Goal: Information Seeking & Learning: Understand process/instructions

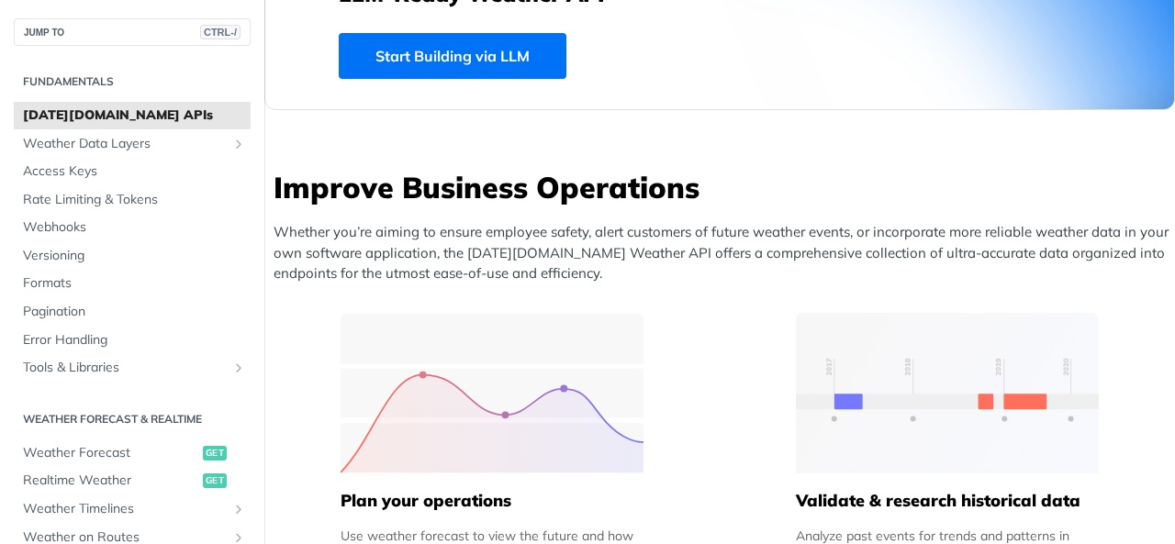
scroll to position [642, 0]
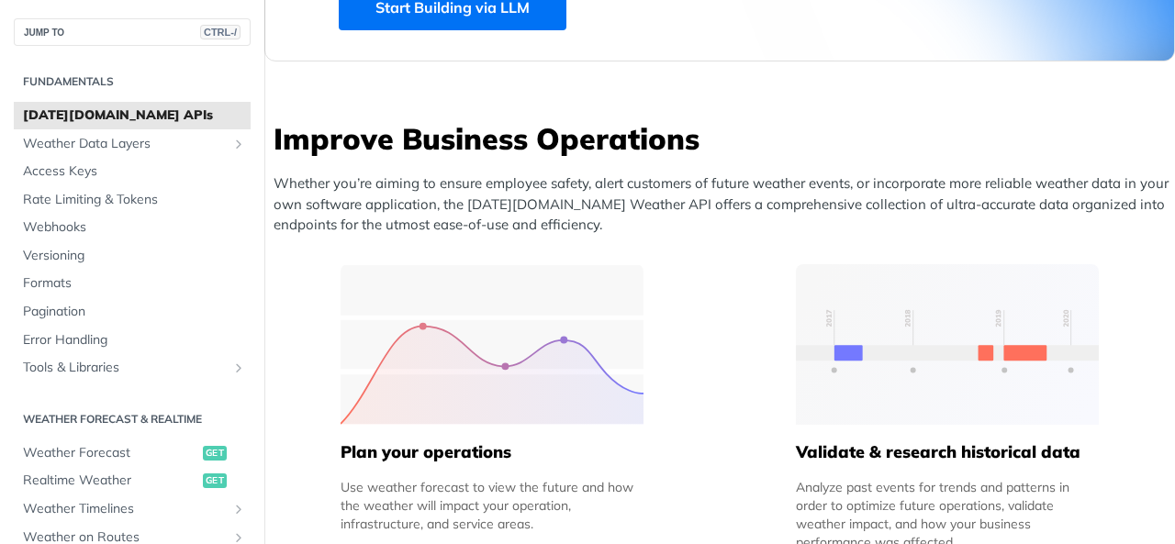
click at [455, 454] on h5 "Plan your operations" at bounding box center [491, 452] width 303 height 22
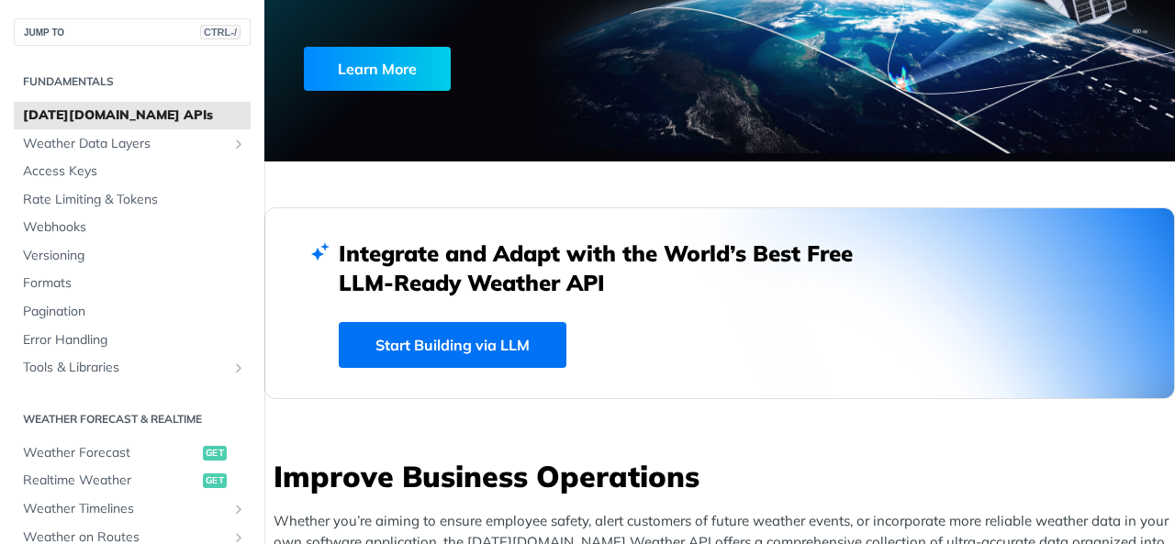
scroll to position [0, 0]
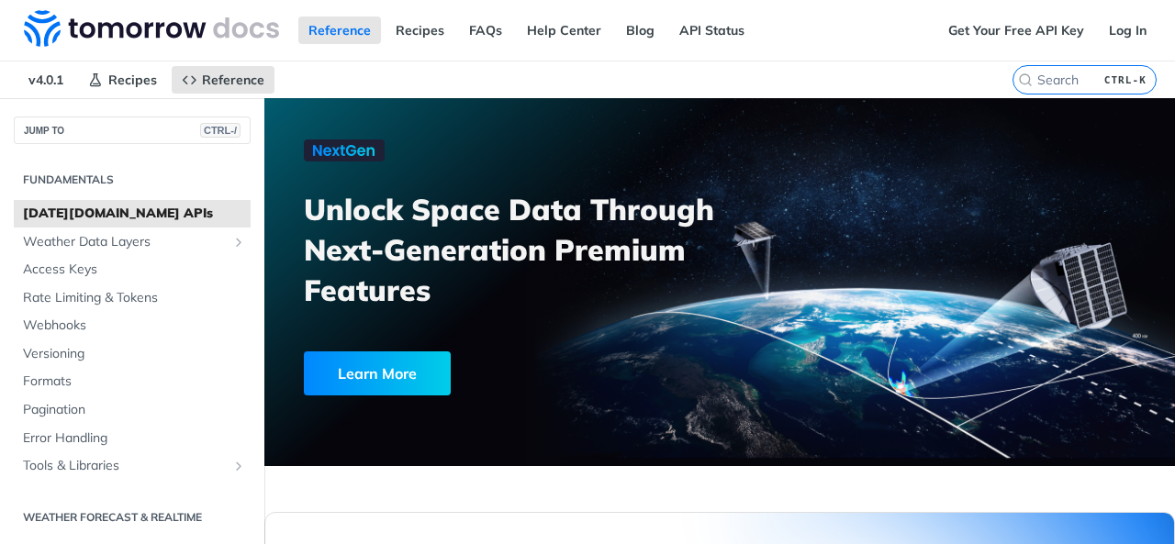
click at [77, 210] on span "[DATE][DOMAIN_NAME] APIs" at bounding box center [134, 214] width 223 height 18
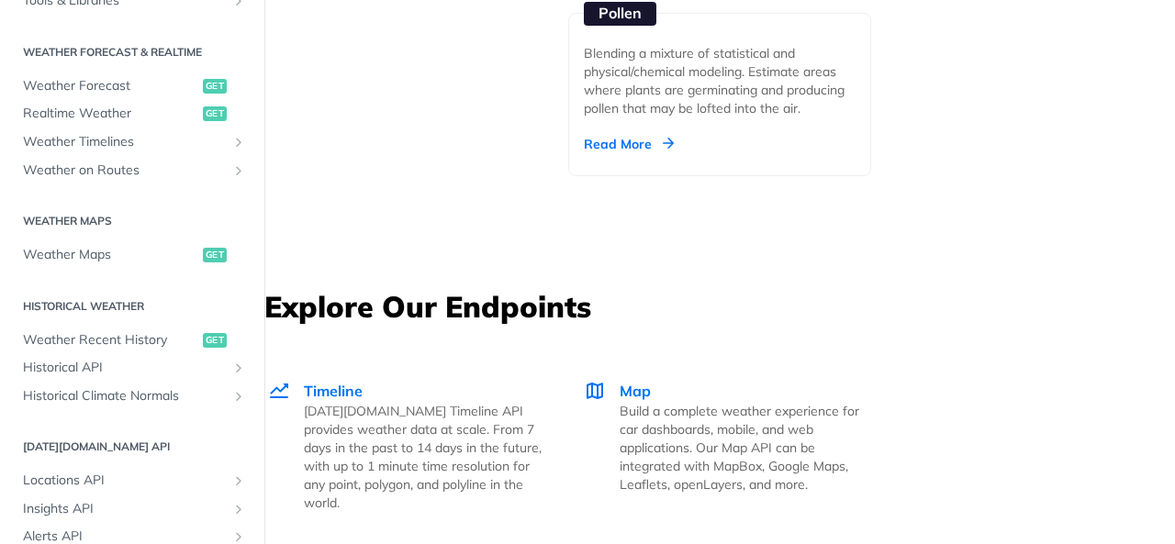
scroll to position [3212, 0]
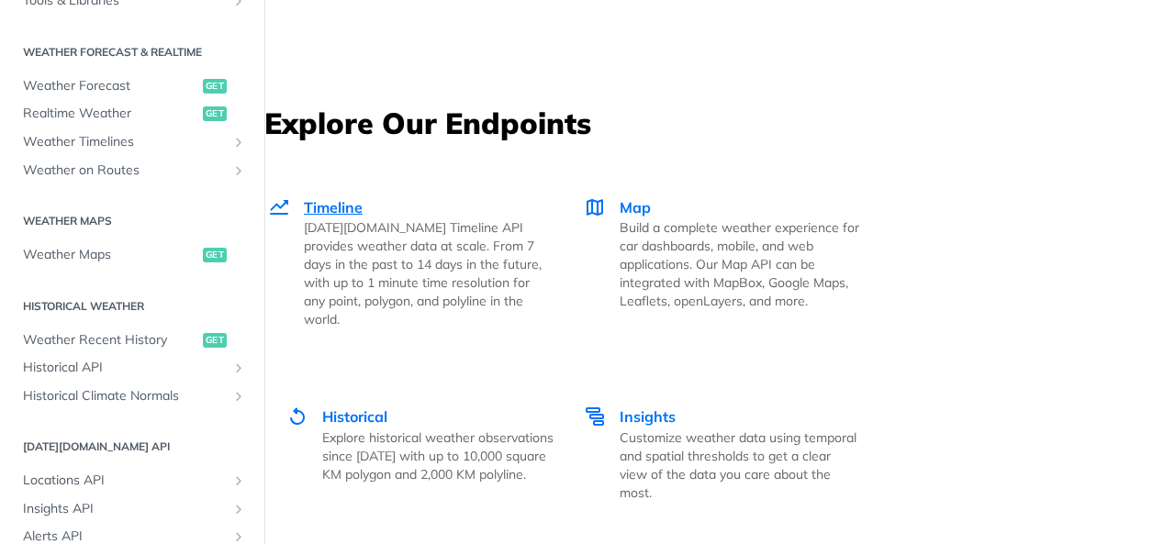
click at [346, 208] on span "Timeline" at bounding box center [333, 207] width 59 height 18
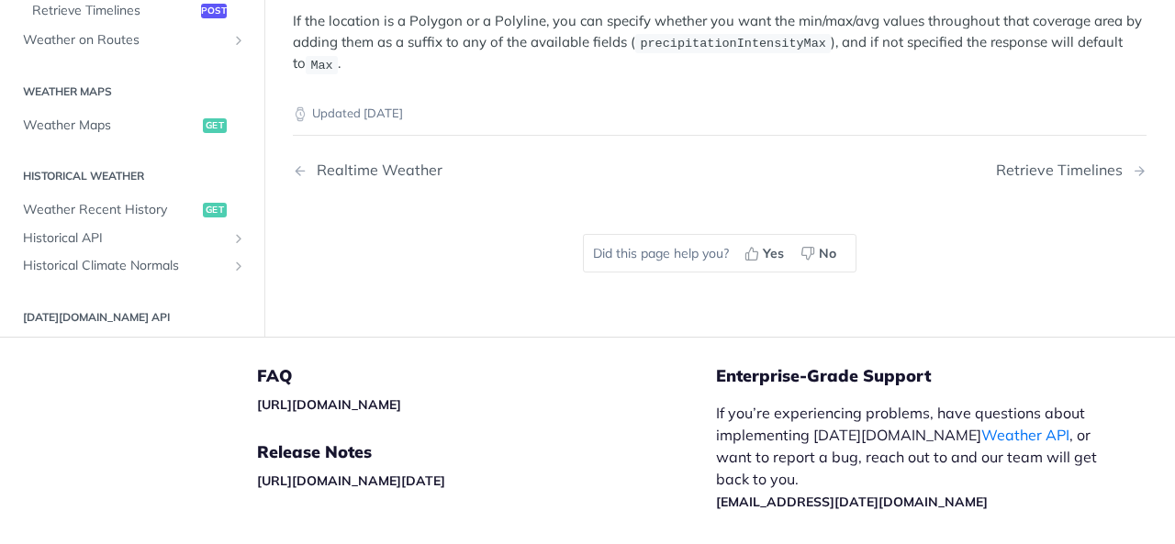
scroll to position [551, 0]
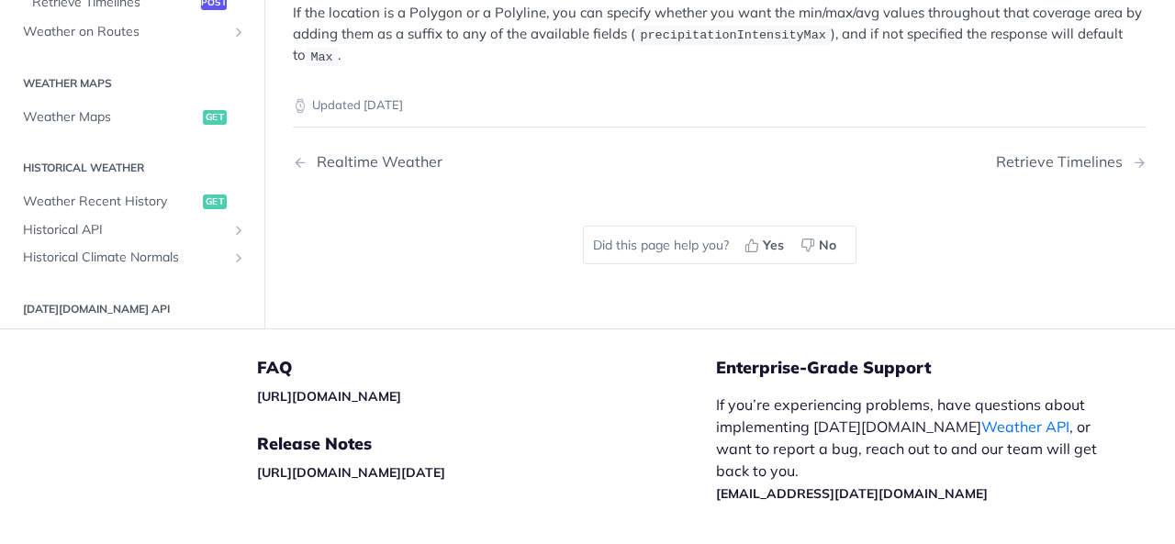
click at [390, 144] on nav "Realtime Weather Retrieve Timelines" at bounding box center [719, 162] width 853 height 54
click at [385, 153] on div "Realtime Weather" at bounding box center [374, 161] width 135 height 17
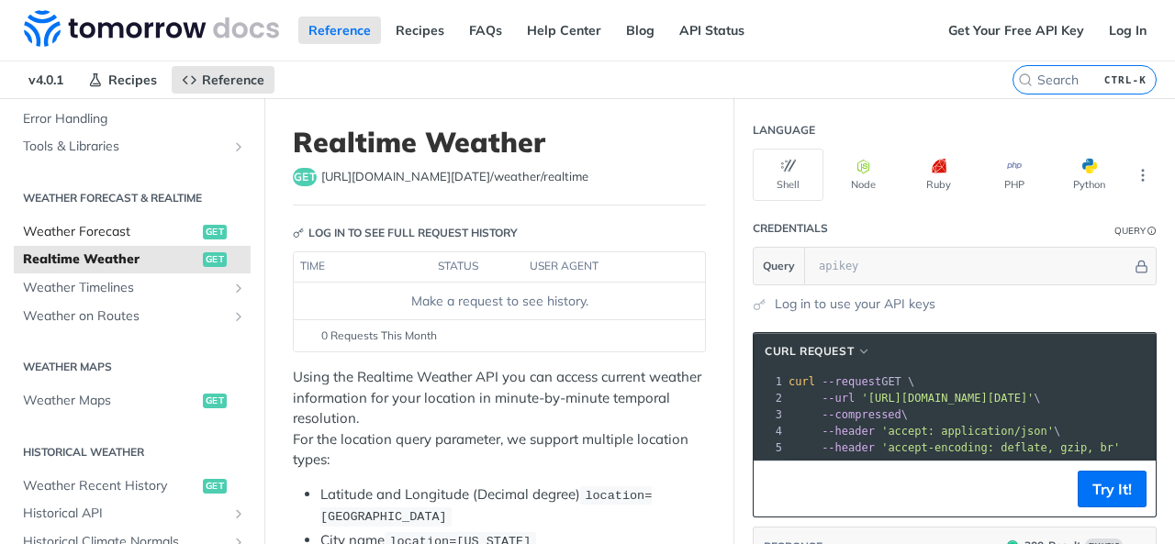
click at [106, 231] on span "Weather Forecast" at bounding box center [110, 232] width 175 height 18
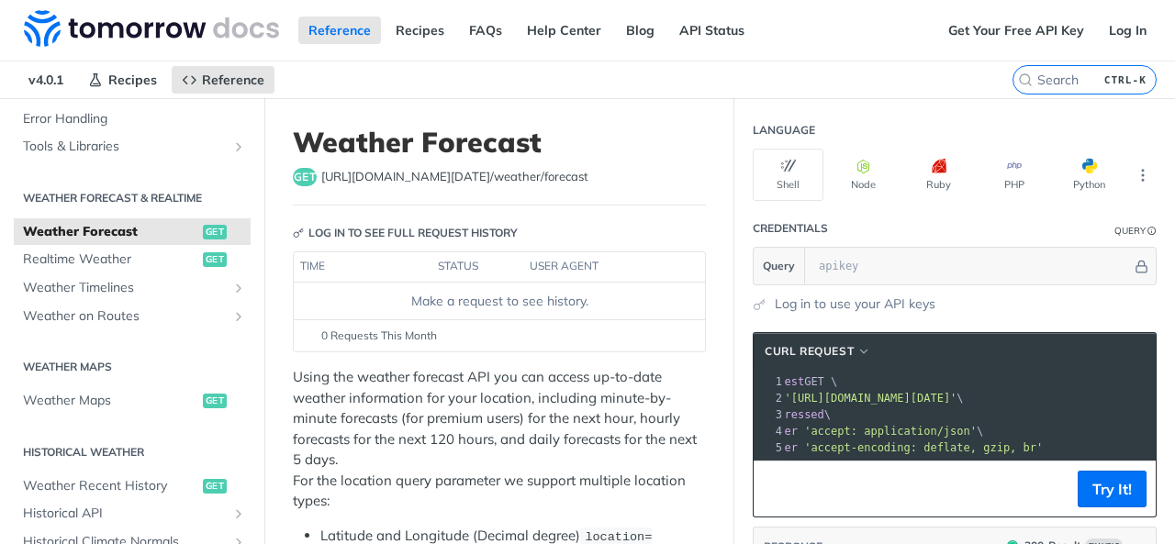
scroll to position [0, 95]
drag, startPoint x: 846, startPoint y: 393, endPoint x: 1128, endPoint y: 394, distance: 281.7
click at [940, 394] on span "'[URL][DOMAIN_NAME][DATE]'" at bounding box center [853, 398] width 173 height 13
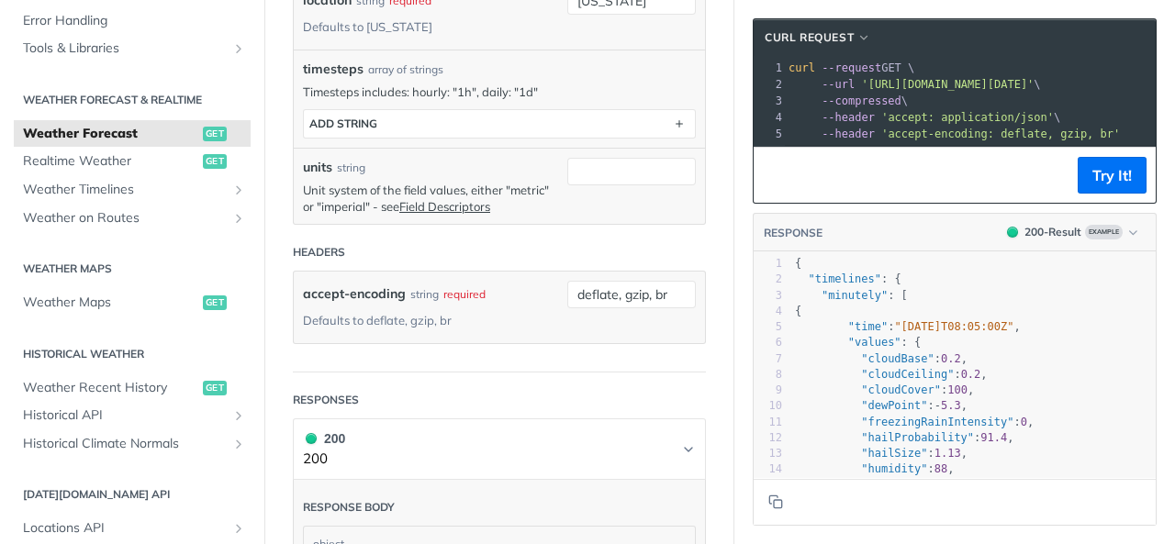
scroll to position [551, 0]
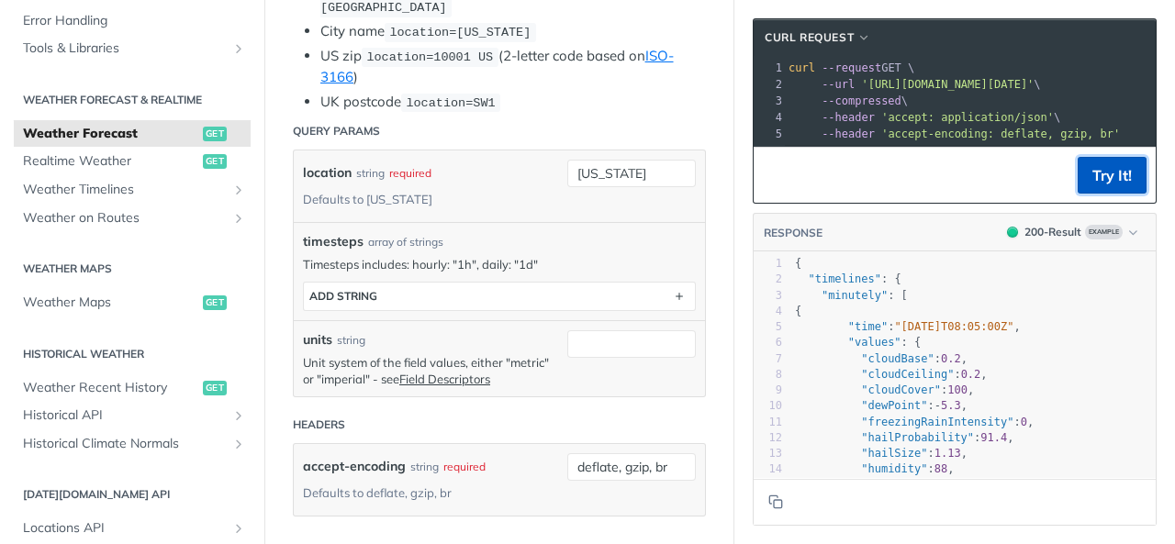
click at [1088, 184] on button "Try It!" at bounding box center [1111, 175] width 69 height 37
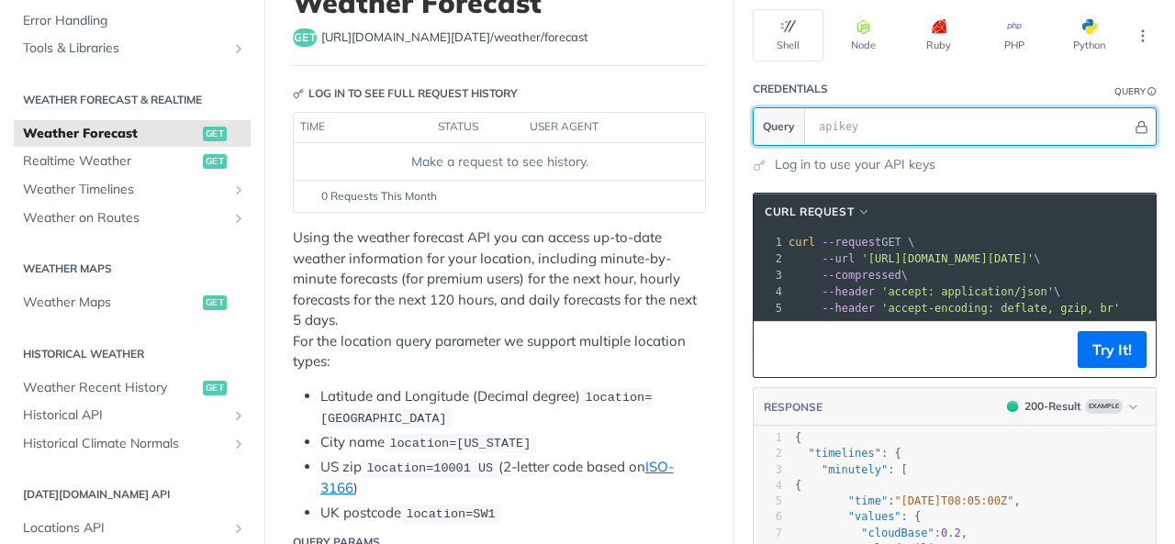
scroll to position [61, 0]
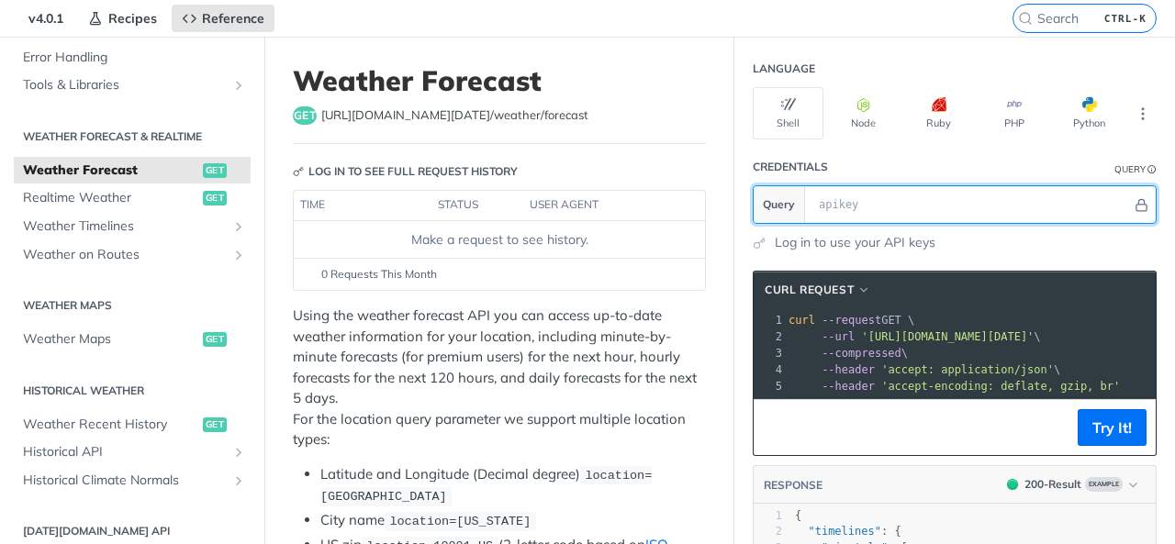
click at [827, 203] on input "text" at bounding box center [970, 204] width 322 height 37
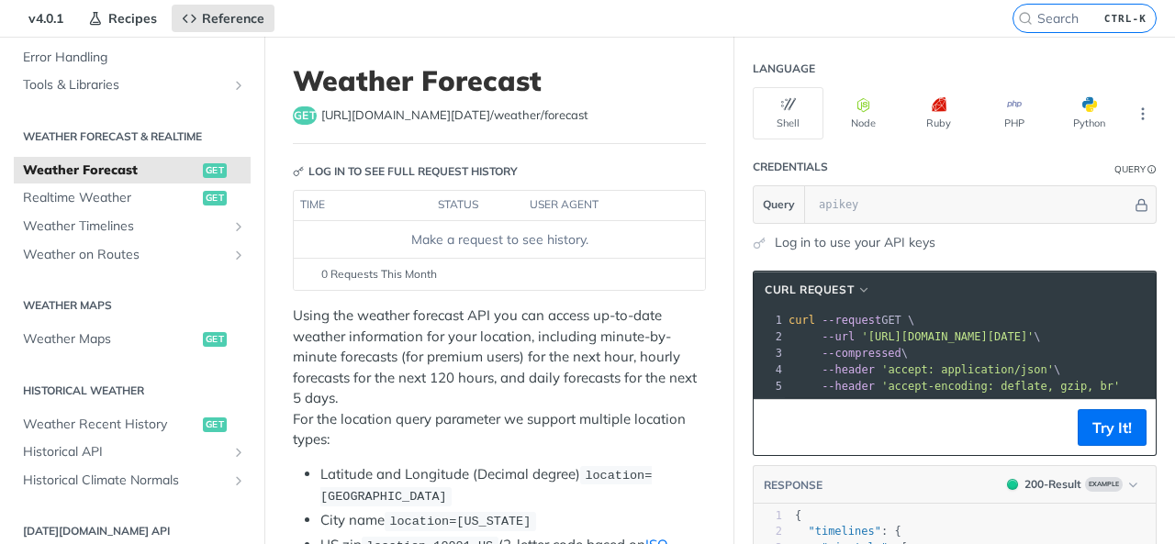
click at [804, 240] on link "Log in to use your API keys" at bounding box center [855, 242] width 161 height 19
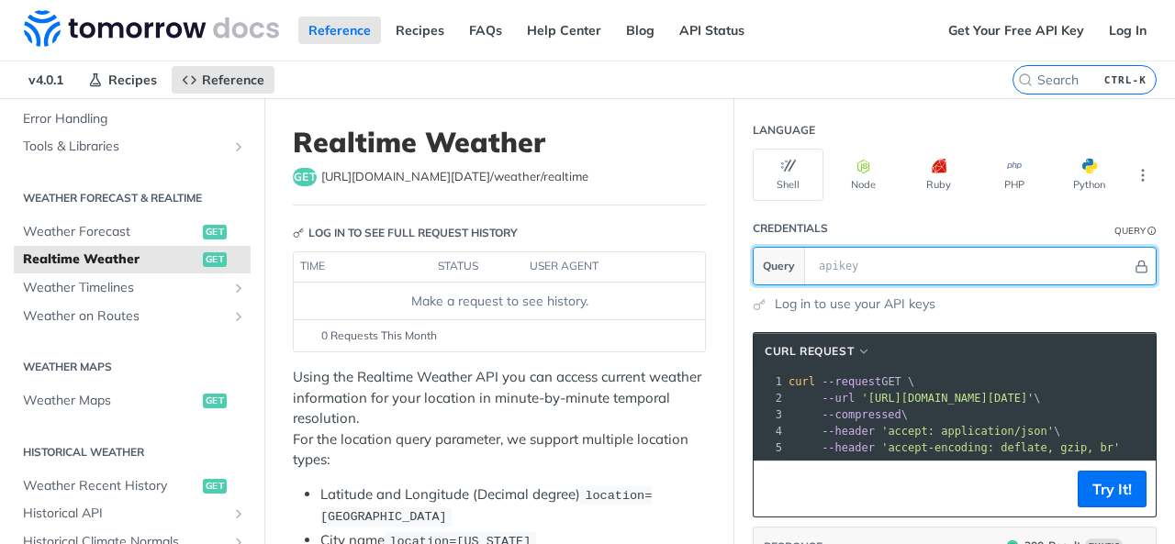
click at [861, 269] on input "text" at bounding box center [970, 266] width 322 height 37
click at [812, 259] on input "text" at bounding box center [970, 266] width 322 height 37
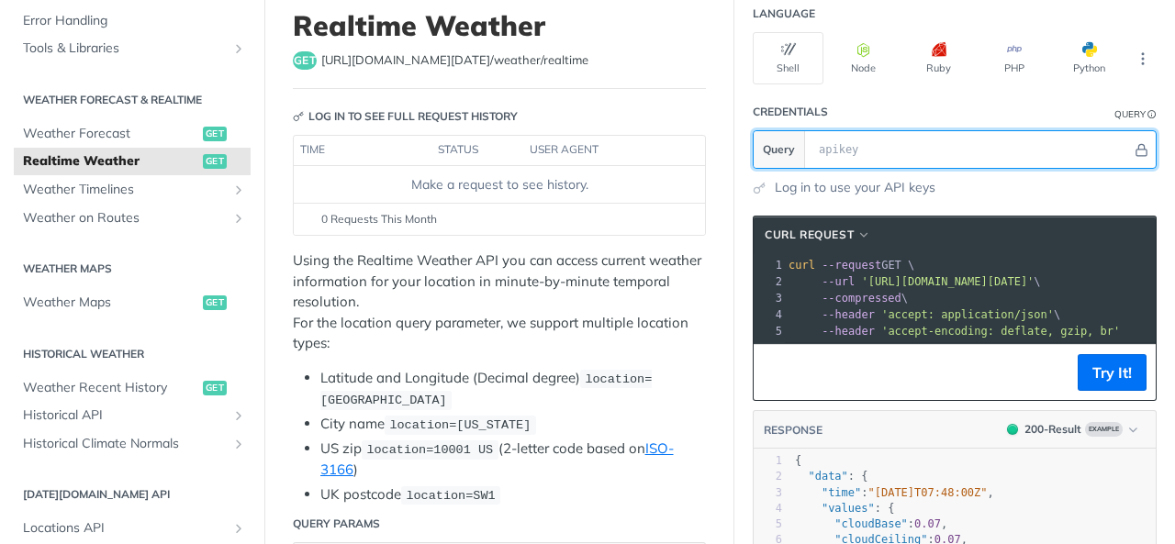
scroll to position [92, 0]
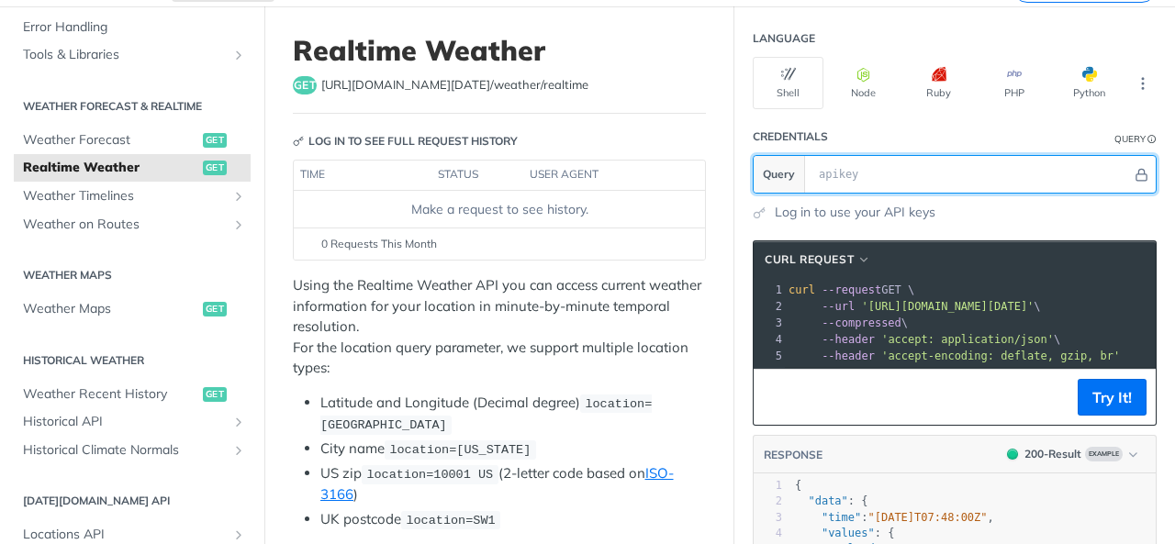
click at [831, 159] on input "text" at bounding box center [970, 174] width 322 height 37
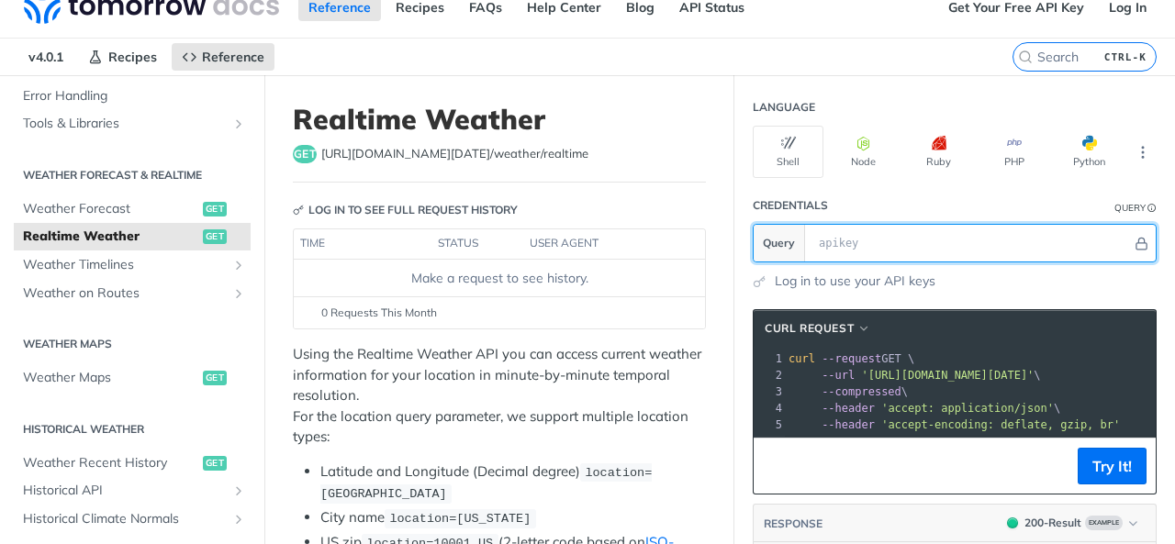
scroll to position [0, 0]
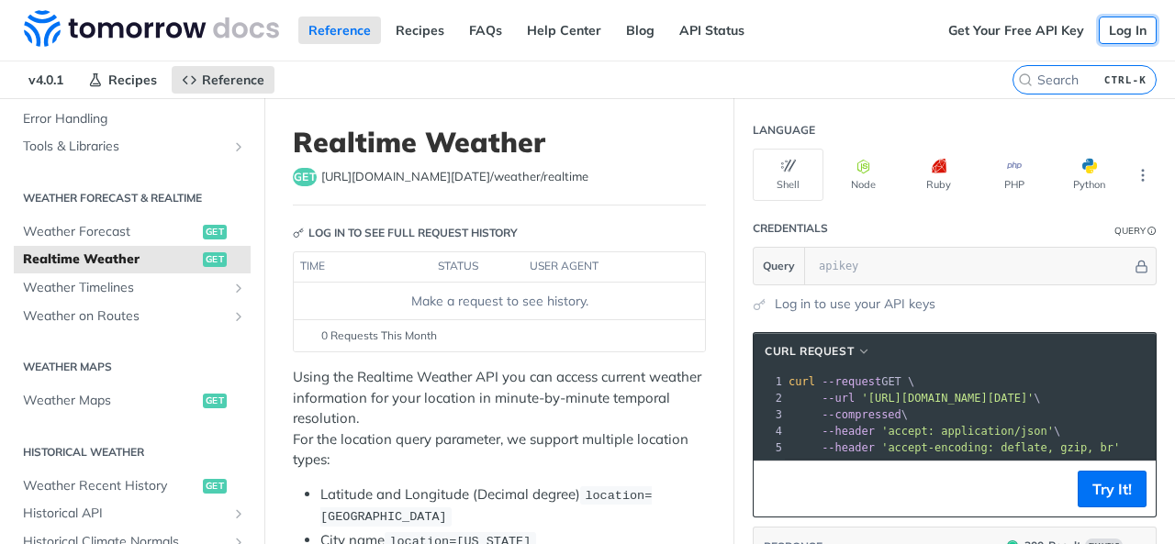
click at [1116, 39] on link "Log In" at bounding box center [1127, 31] width 58 height 28
click at [1030, 22] on link "Get Your Free API Key" at bounding box center [1016, 31] width 156 height 28
click at [1106, 33] on link "Log In" at bounding box center [1127, 31] width 58 height 28
click at [785, 304] on link "Log in to use your API keys" at bounding box center [855, 304] width 161 height 19
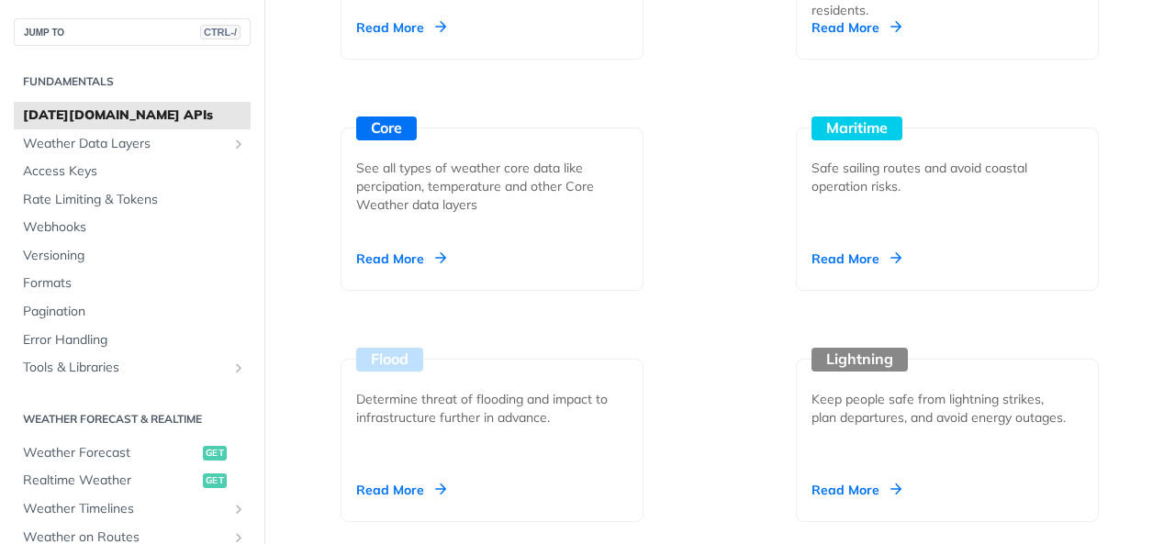
scroll to position [2294, 0]
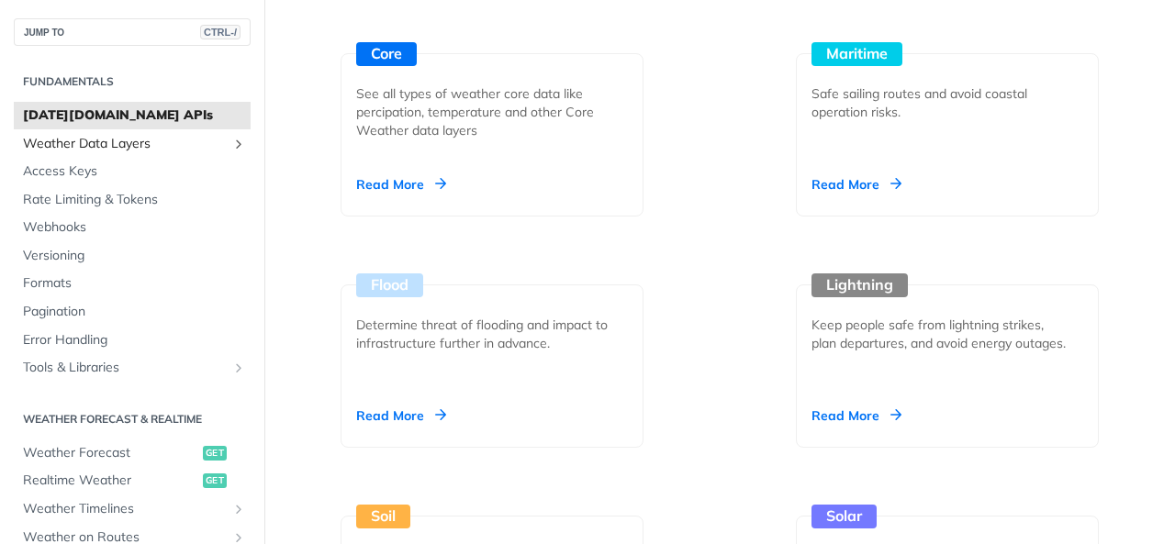
click at [231, 140] on icon "Show subpages for Weather Data Layers" at bounding box center [238, 144] width 15 height 15
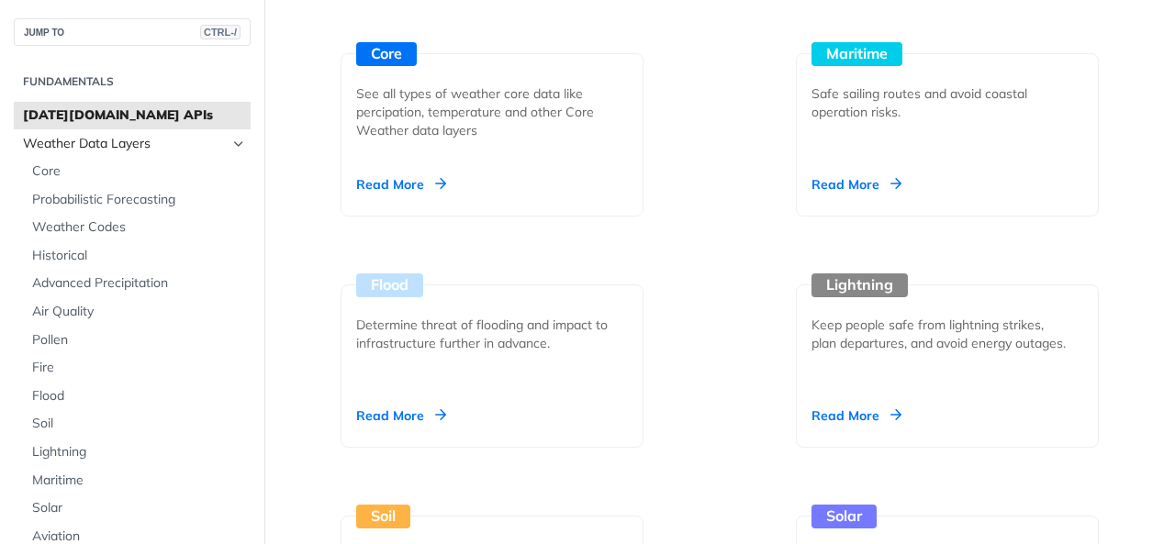
click at [231, 140] on icon "Hide subpages for Weather Data Layers" at bounding box center [238, 144] width 15 height 15
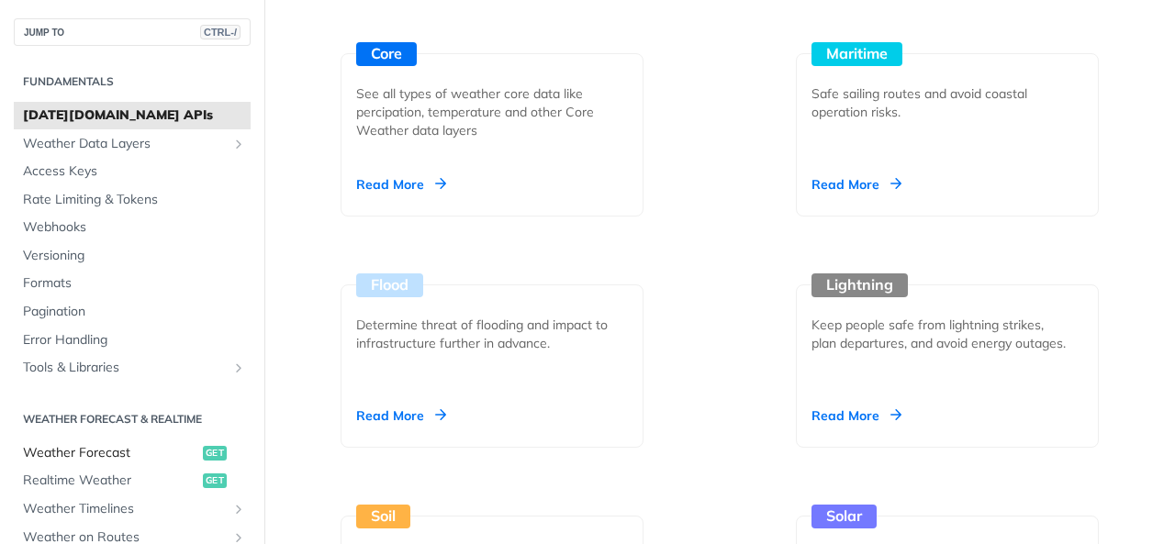
click at [70, 463] on link "Weather Forecast get" at bounding box center [132, 454] width 237 height 28
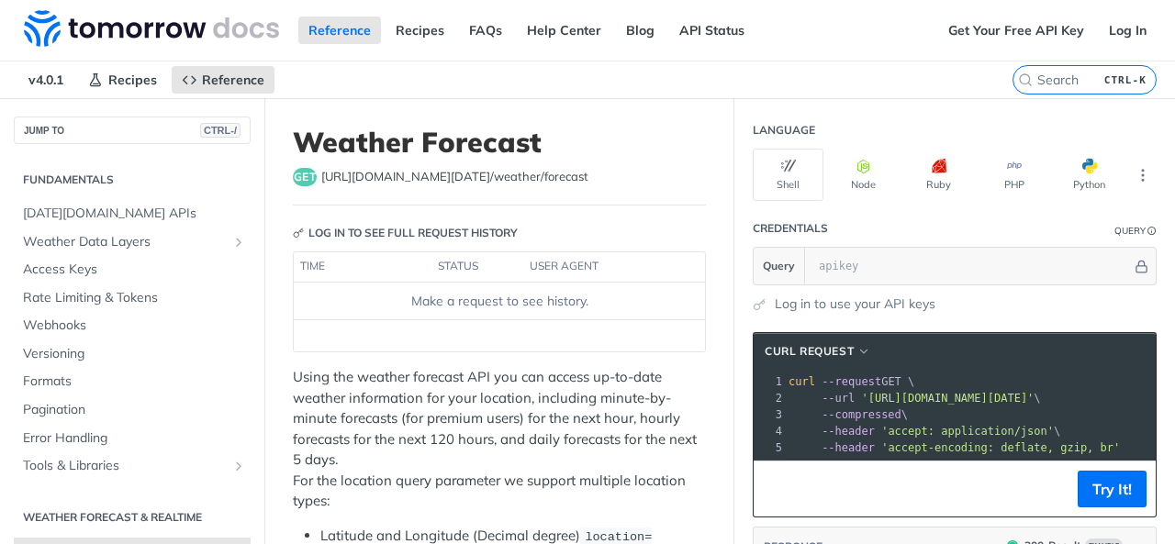
scroll to position [275, 0]
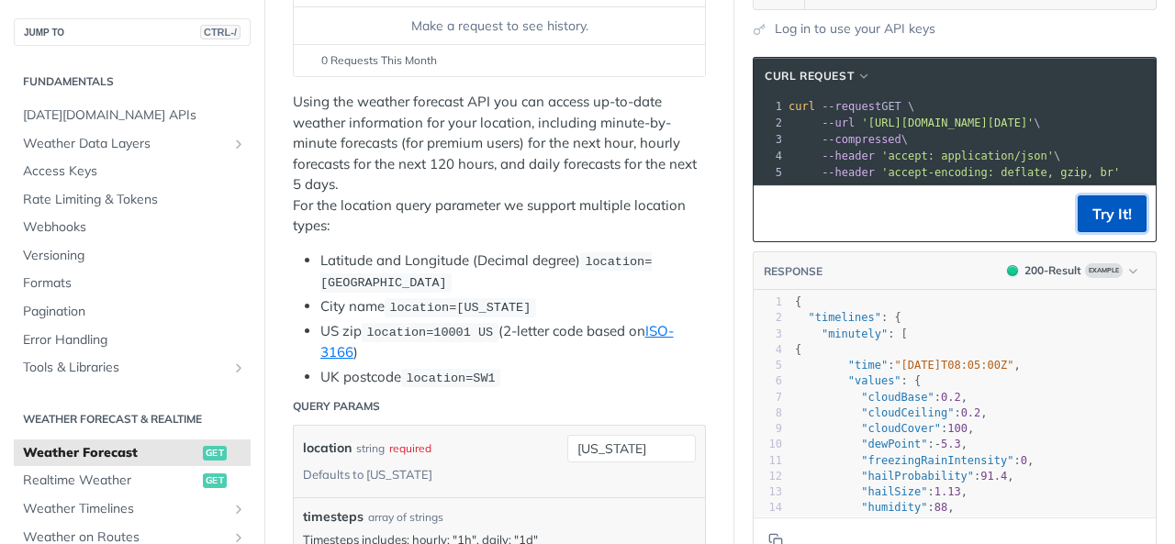
click at [1098, 213] on button "Try It!" at bounding box center [1111, 213] width 69 height 37
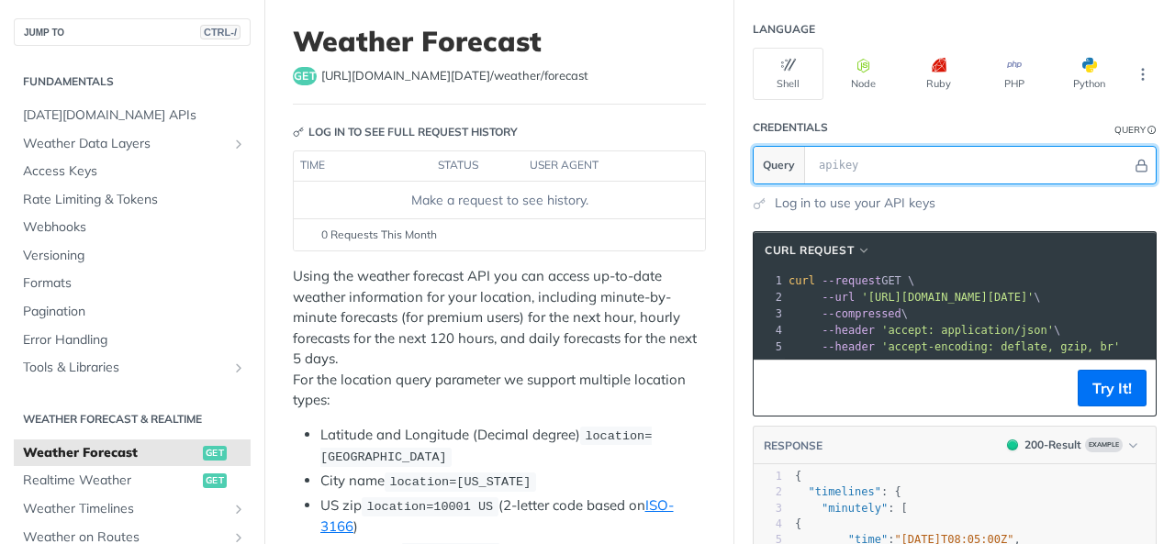
scroll to position [61, 0]
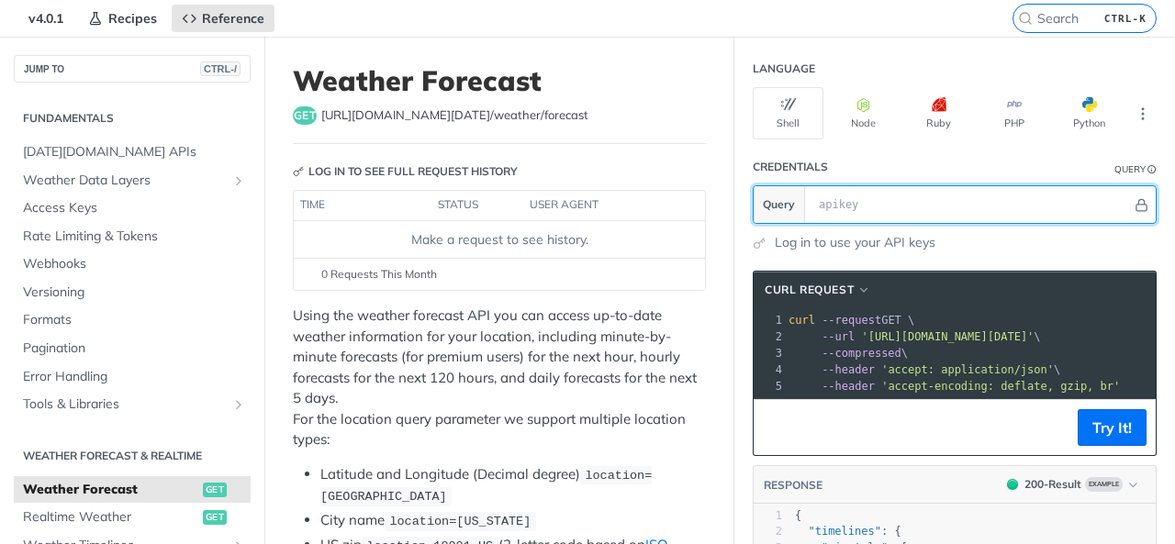
paste input "curl --request GET --url '[URL][DOMAIN_NAME][DATE][GEOGRAPHIC_DATA]'"
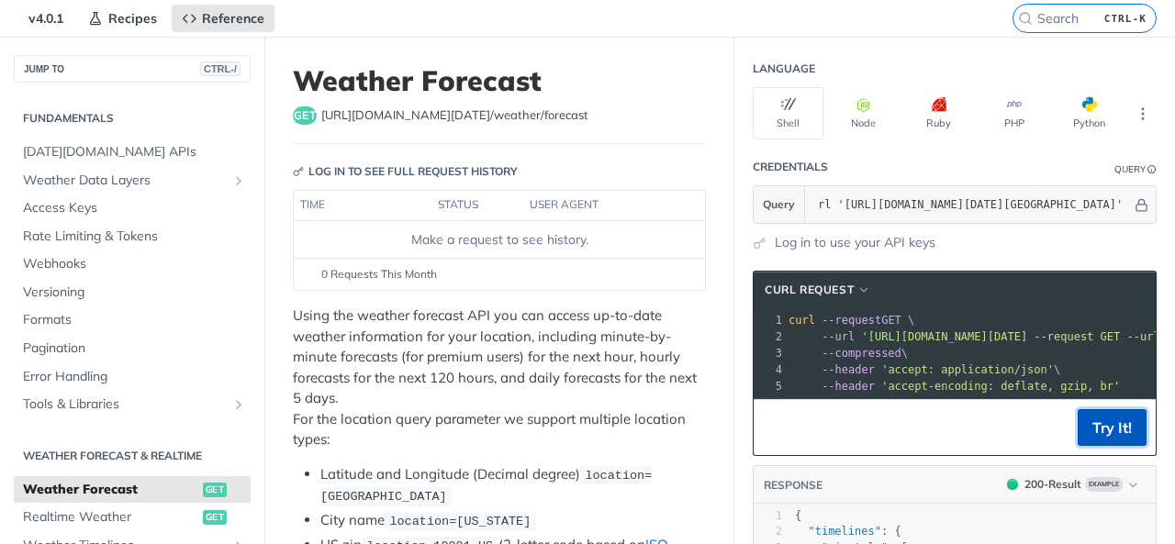
scroll to position [0, 0]
click at [1099, 439] on button "Try It!" at bounding box center [1111, 427] width 69 height 37
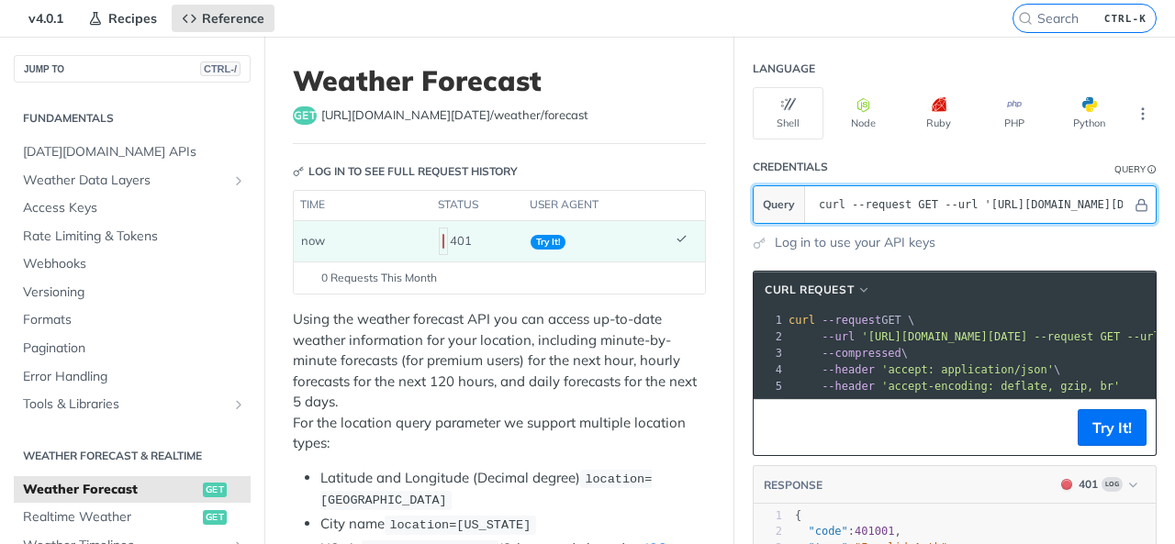
drag, startPoint x: 837, startPoint y: 202, endPoint x: 670, endPoint y: 194, distance: 167.2
click at [838, 207] on input "curl --request GET --url '[URL][DOMAIN_NAME][DATE][GEOGRAPHIC_DATA]" at bounding box center [970, 204] width 322 height 37
click at [958, 197] on input "curl --request GET --url '[URL][DOMAIN_NAME][DATE][GEOGRAPHIC_DATA]" at bounding box center [970, 204] width 322 height 37
click at [960, 199] on input "curl --request GET --url '[URL][DOMAIN_NAME][DATE][GEOGRAPHIC_DATA]" at bounding box center [970, 204] width 322 height 37
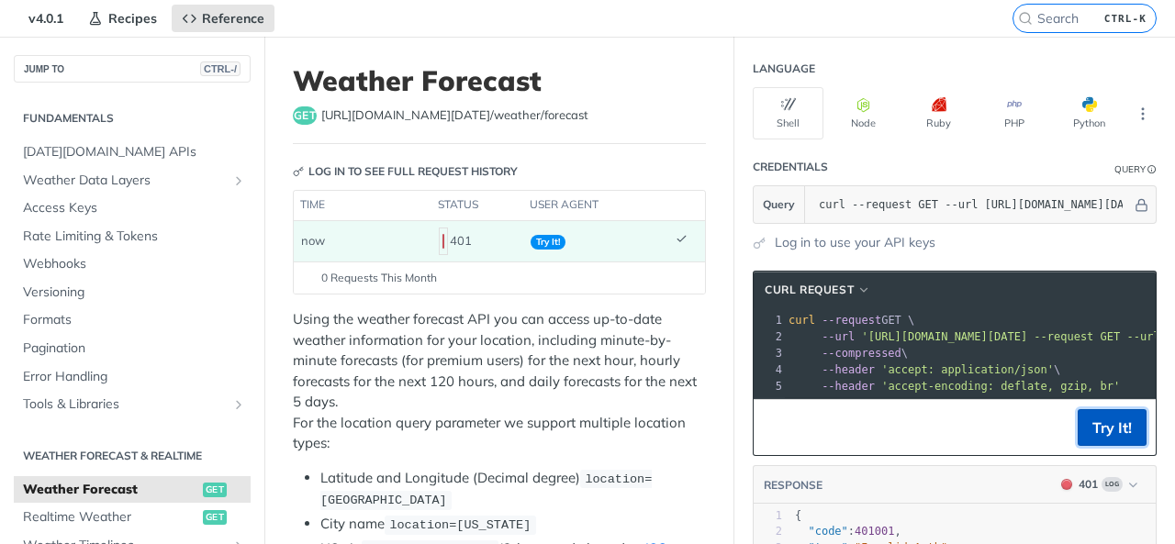
click at [1114, 436] on button "Try It!" at bounding box center [1111, 427] width 69 height 37
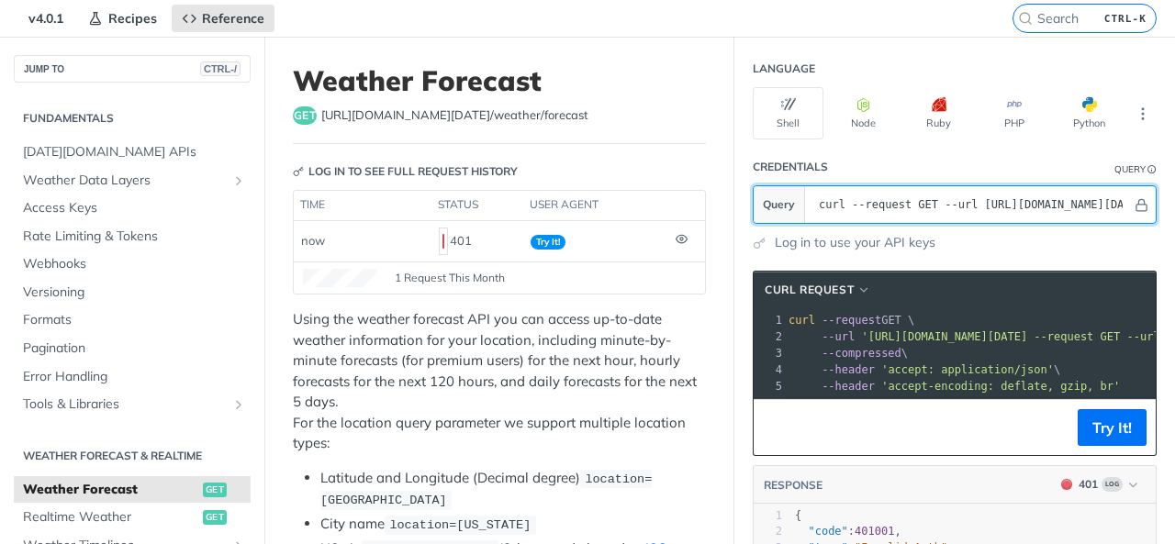
click at [854, 209] on input "curl --request GET --url [URL][DOMAIN_NAME][DATE][GEOGRAPHIC_DATA]" at bounding box center [970, 204] width 322 height 37
type input "curl --request GET --url '[URL][DOMAIN_NAME][DATE][GEOGRAPHIC_DATA]'"
paste input "curl --request GET --url '[URL][DOMAIN_NAME][DATE][GEOGRAPHIC_DATA]'"
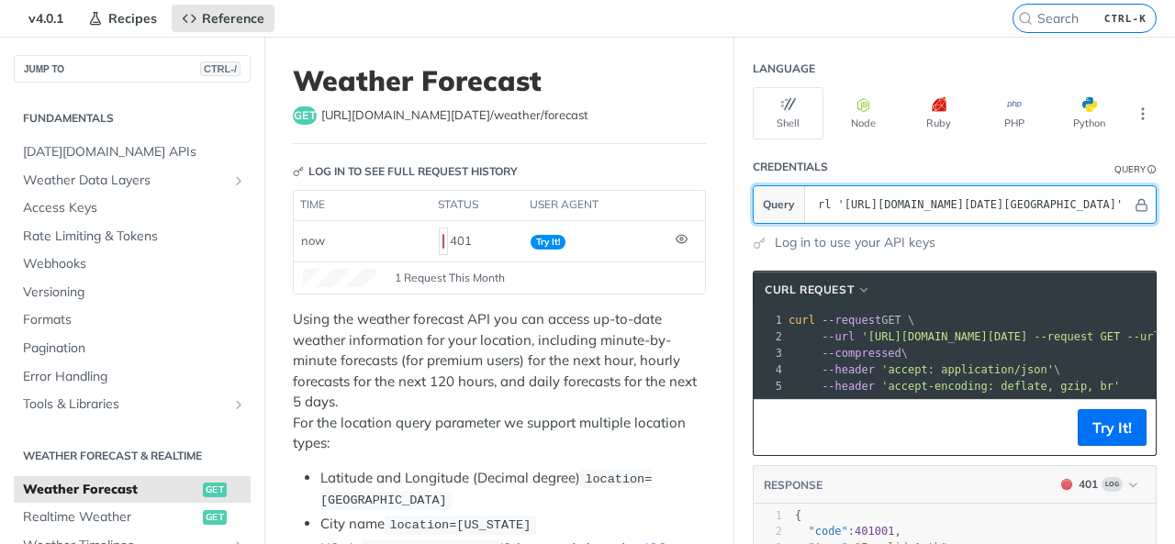
scroll to position [0, 518]
drag, startPoint x: 910, startPoint y: 208, endPoint x: 1082, endPoint y: 220, distance: 172.0
click at [1082, 220] on section "Query curl --request GET --url '[URL][DOMAIN_NAME][DATE][GEOGRAPHIC_DATA]'" at bounding box center [954, 204] width 404 height 39
click at [951, 205] on input "curl --request GET --url '[URL][DOMAIN_NAME][DATE][GEOGRAPHIC_DATA]'" at bounding box center [970, 204] width 322 height 37
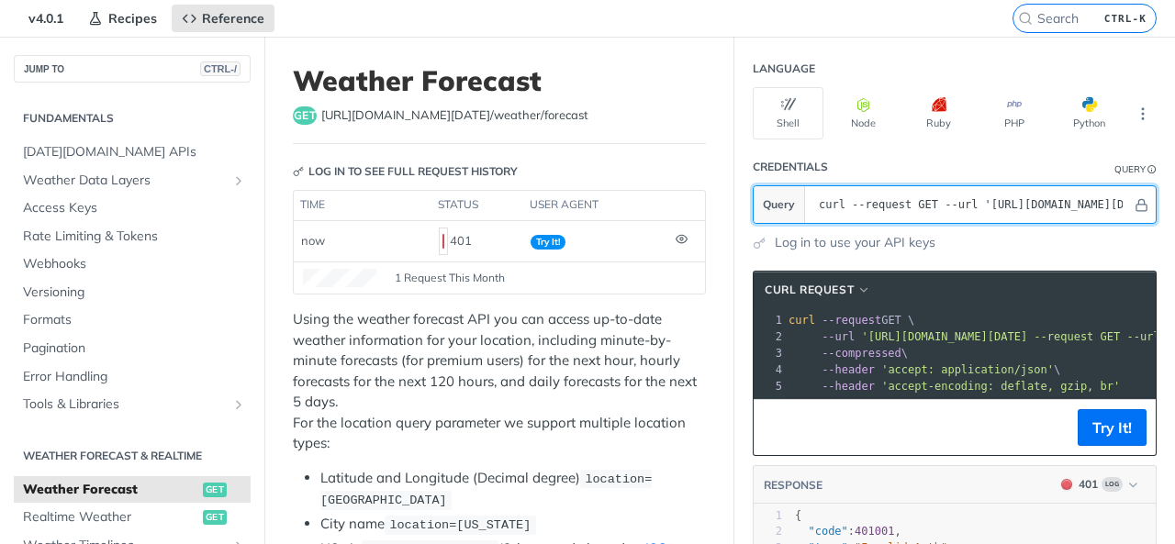
drag, startPoint x: 908, startPoint y: 198, endPoint x: 600, endPoint y: 210, distance: 308.6
click at [1019, 199] on input "nu7bJeKjxpvzmdUsCfOAshrkrV3LQJ6i'" at bounding box center [970, 204] width 322 height 37
type input "nu7bJeKjxpvzmdUsCfOAshrkrV3LQJ6i"
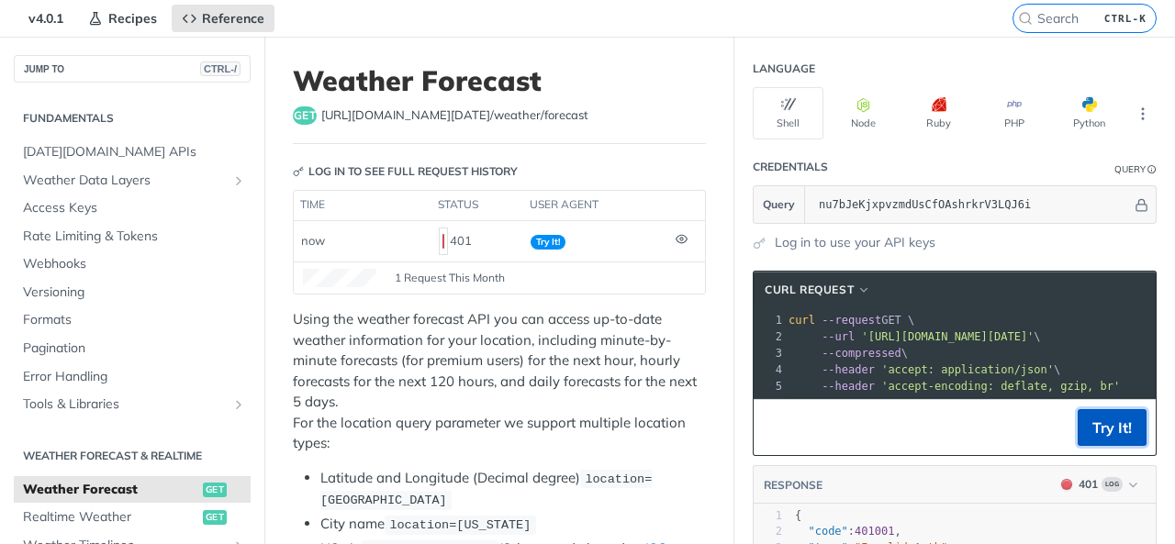
click at [1087, 429] on button "Try It!" at bounding box center [1111, 427] width 69 height 37
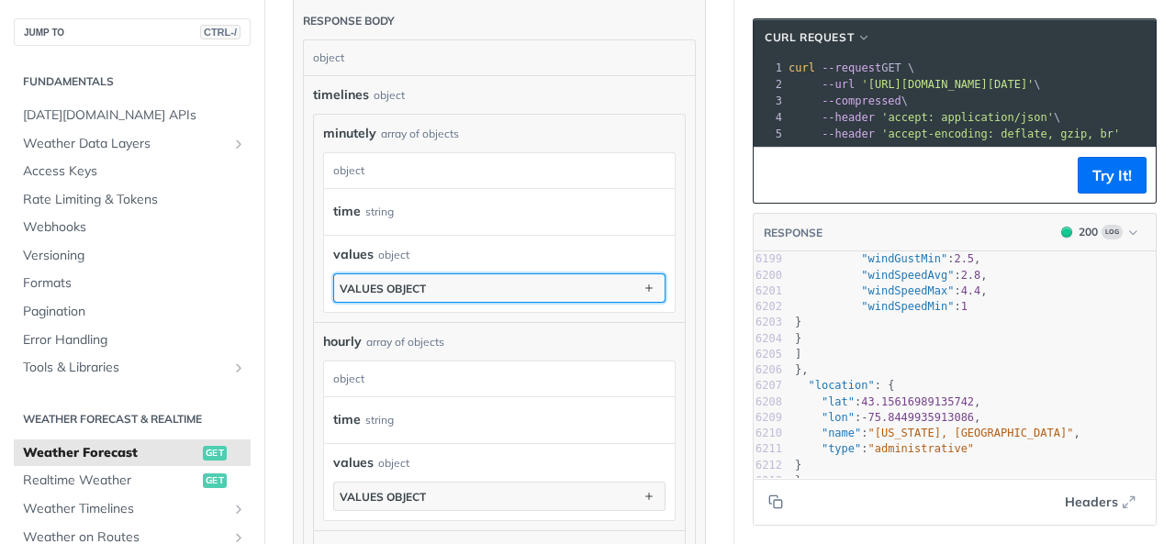
click at [459, 274] on button "values object" at bounding box center [499, 288] width 330 height 28
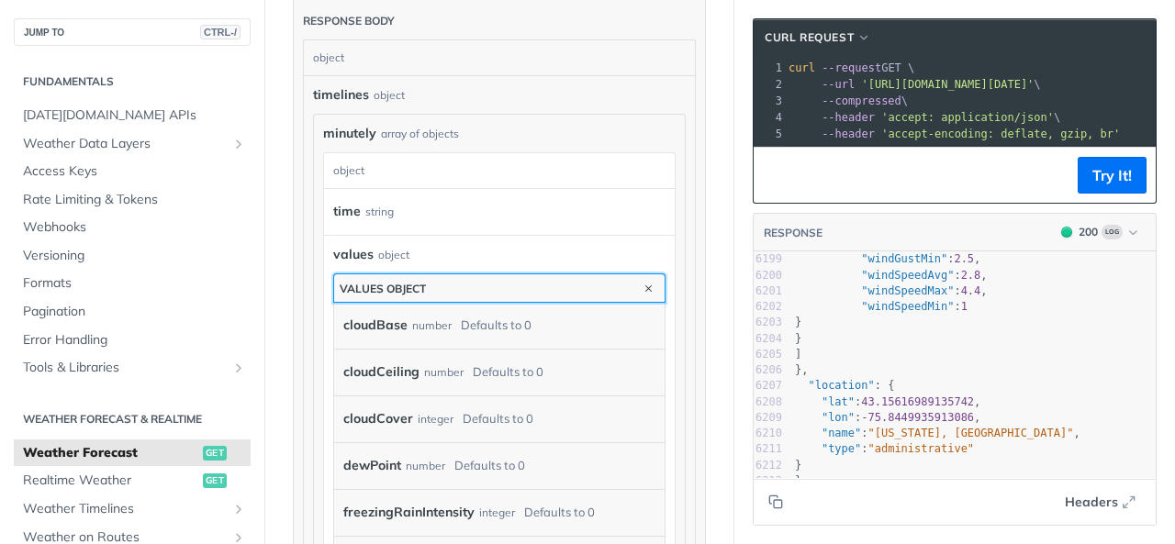
click at [459, 274] on button "values object" at bounding box center [499, 288] width 330 height 28
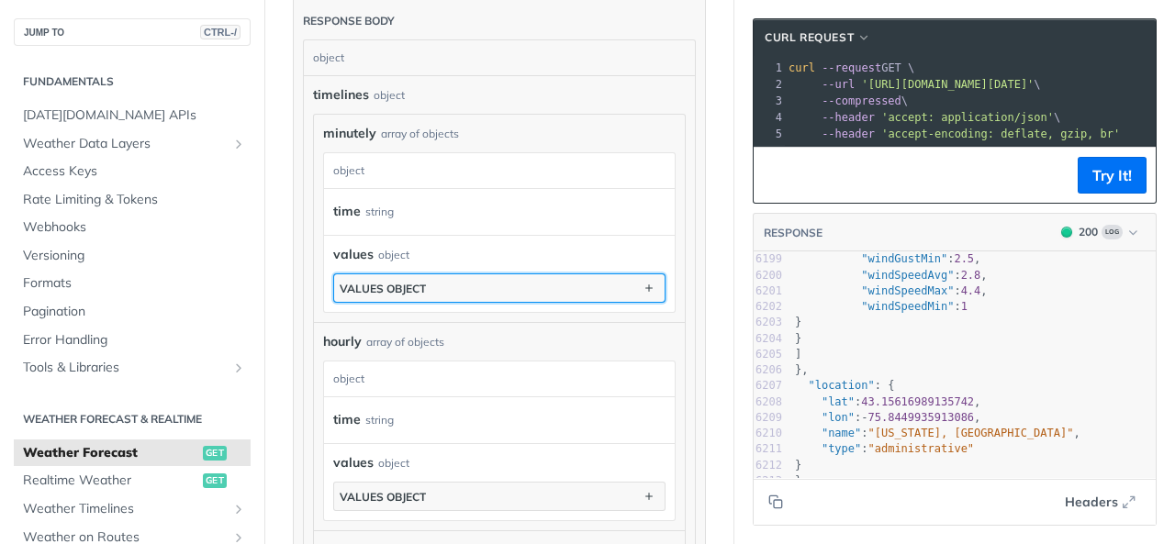
click at [459, 274] on button "values object" at bounding box center [499, 288] width 330 height 28
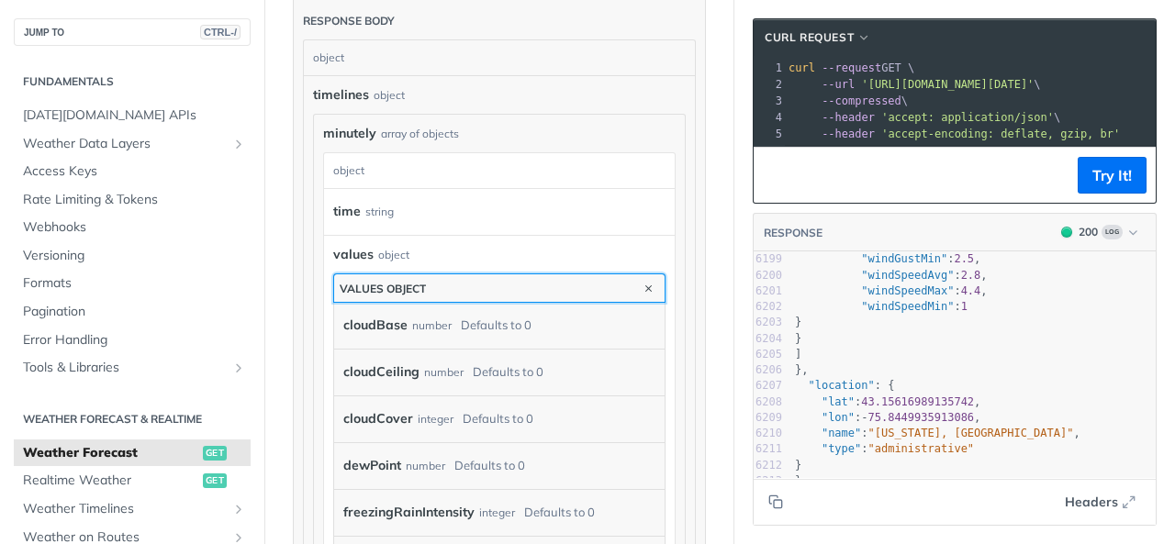
click at [459, 274] on button "values object" at bounding box center [499, 288] width 330 height 28
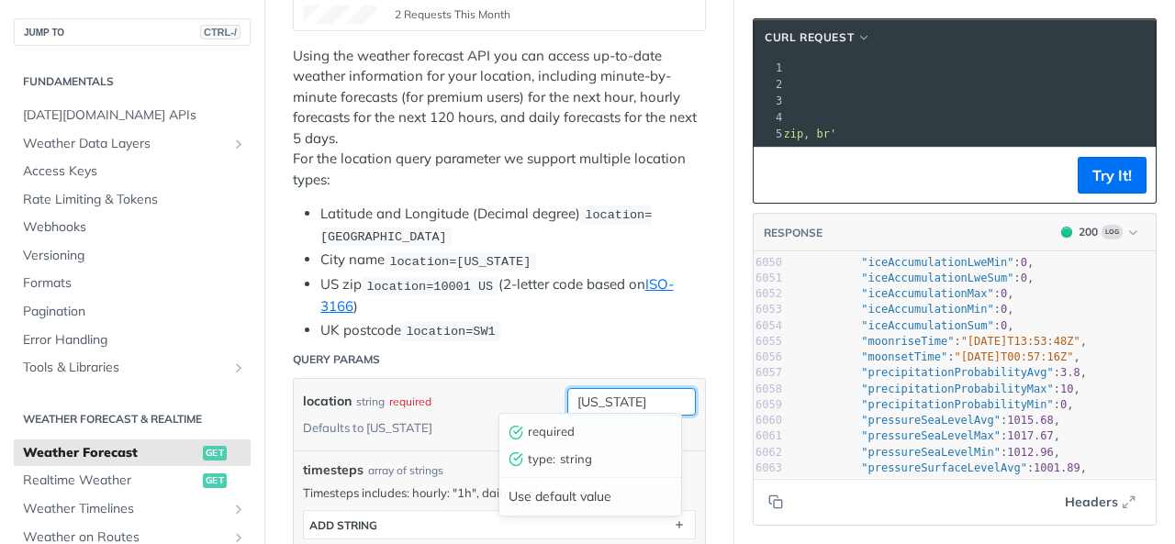
click at [592, 392] on input "[US_STATE]" at bounding box center [631, 402] width 128 height 28
drag, startPoint x: 569, startPoint y: 396, endPoint x: 554, endPoint y: 396, distance: 14.7
click at [567, 396] on input "[GEOGRAPHIC_DATA]" at bounding box center [631, 402] width 128 height 28
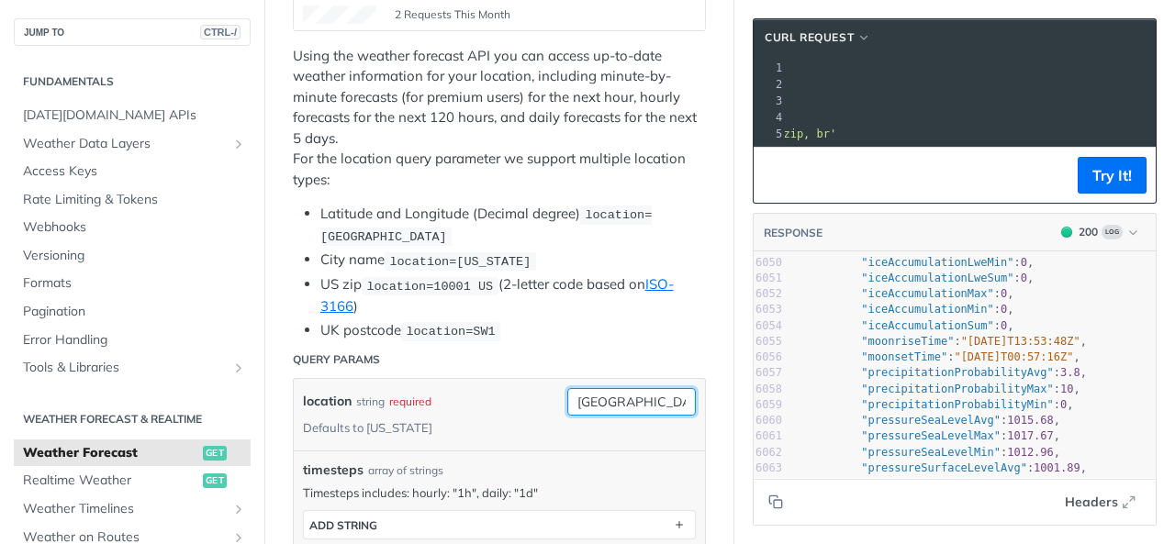
click at [641, 391] on input "[GEOGRAPHIC_DATA]" at bounding box center [631, 402] width 128 height 28
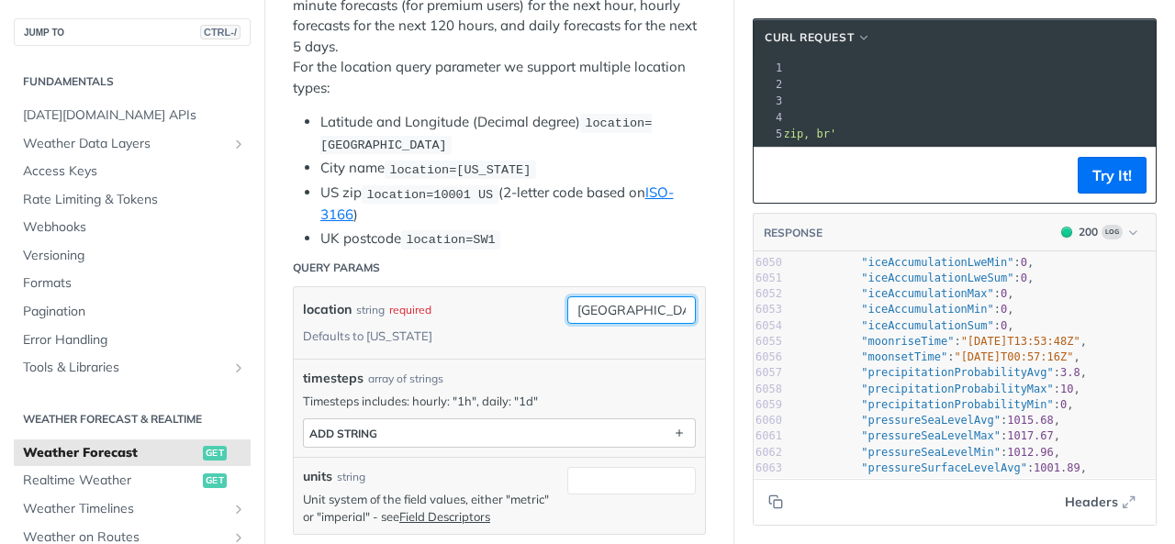
type input "[GEOGRAPHIC_DATA]"
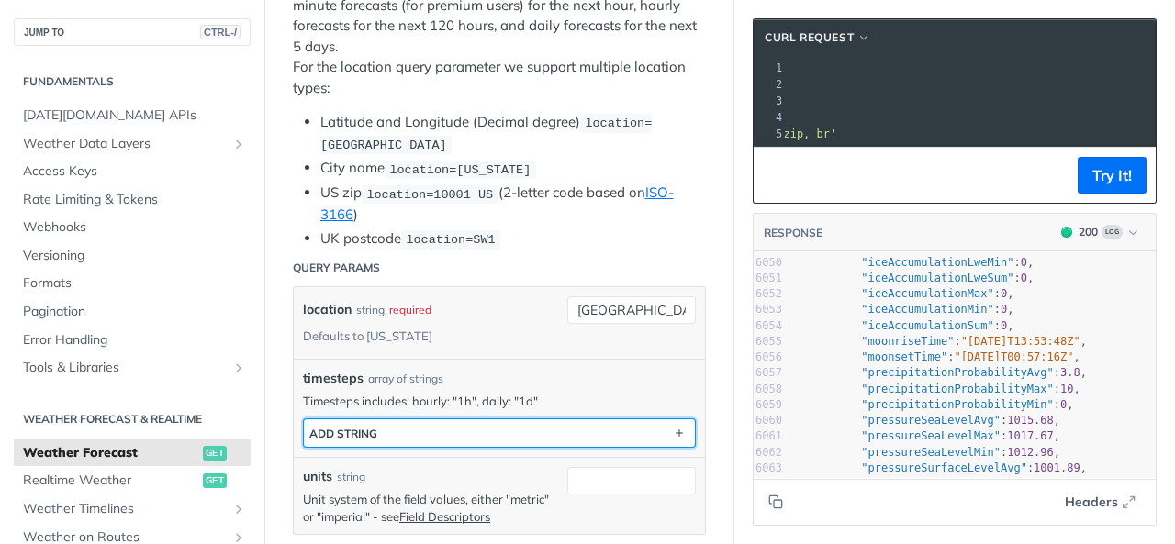
click at [396, 432] on button "ADD string" at bounding box center [499, 433] width 391 height 28
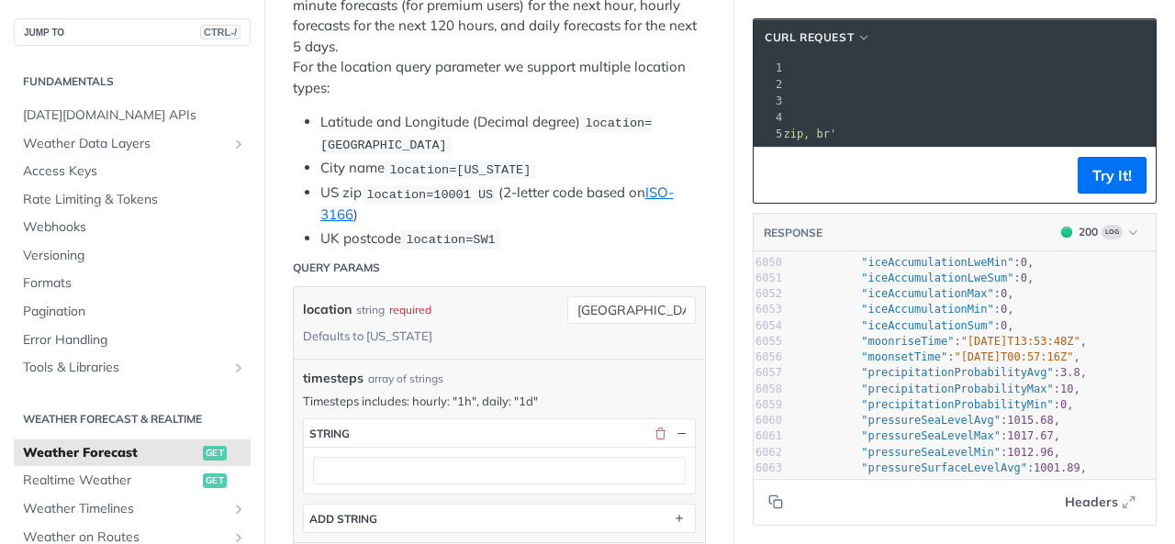
click at [423, 398] on p "Timesteps includes: hourly: "1h", daily: "1d"" at bounding box center [499, 401] width 393 height 17
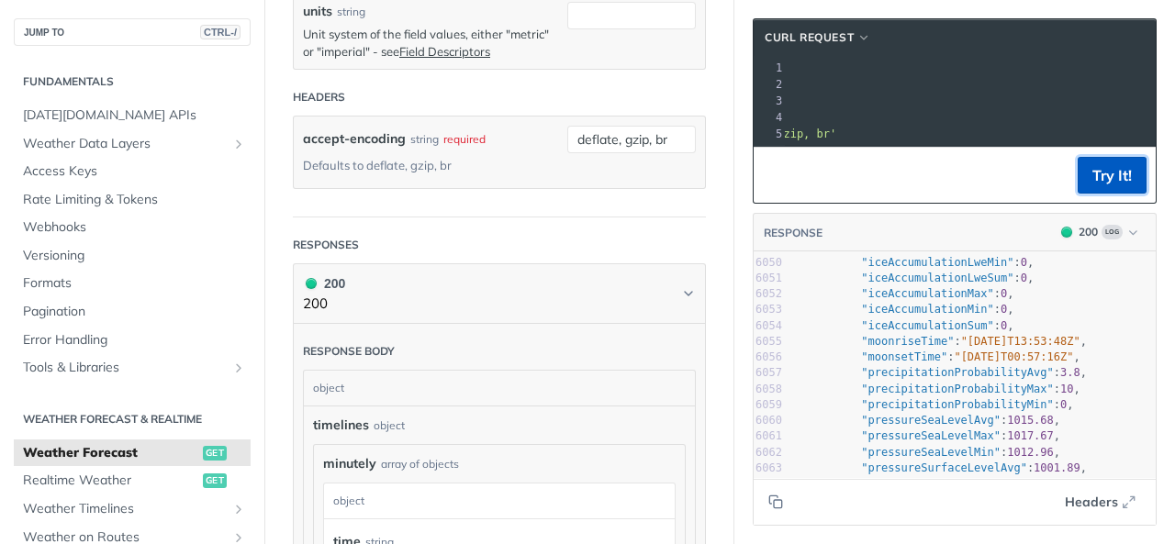
click at [1097, 182] on button "Try It!" at bounding box center [1111, 175] width 69 height 37
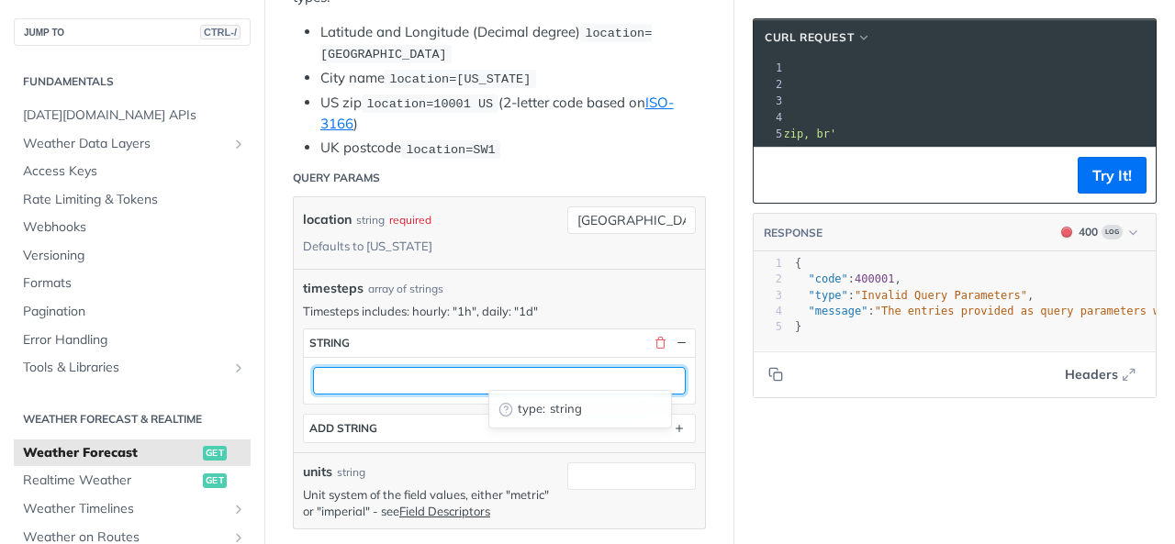
click at [345, 371] on input "text" at bounding box center [499, 381] width 373 height 28
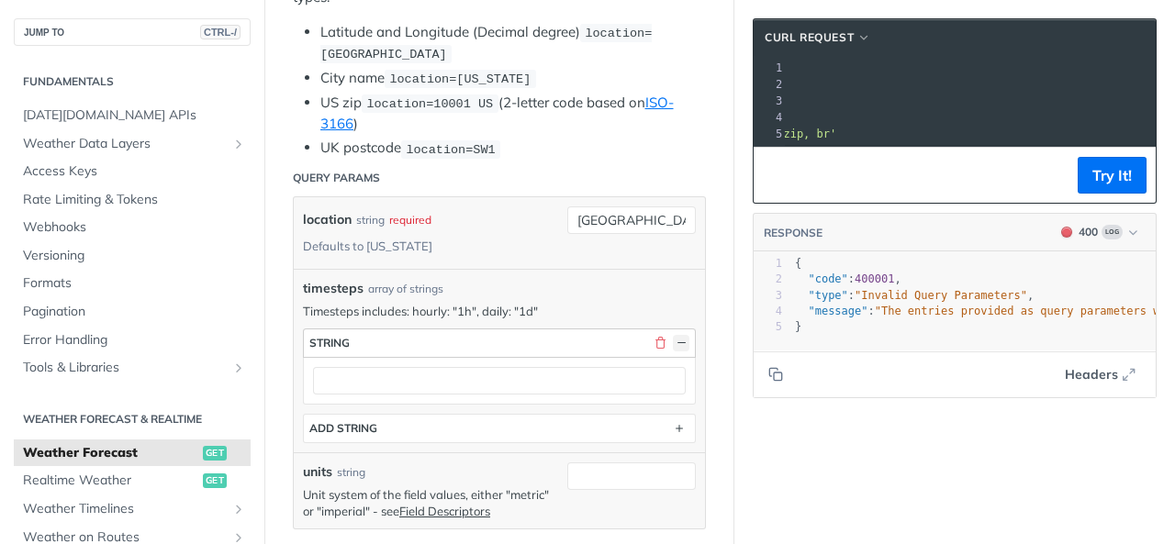
click at [673, 335] on button "button" at bounding box center [681, 343] width 17 height 17
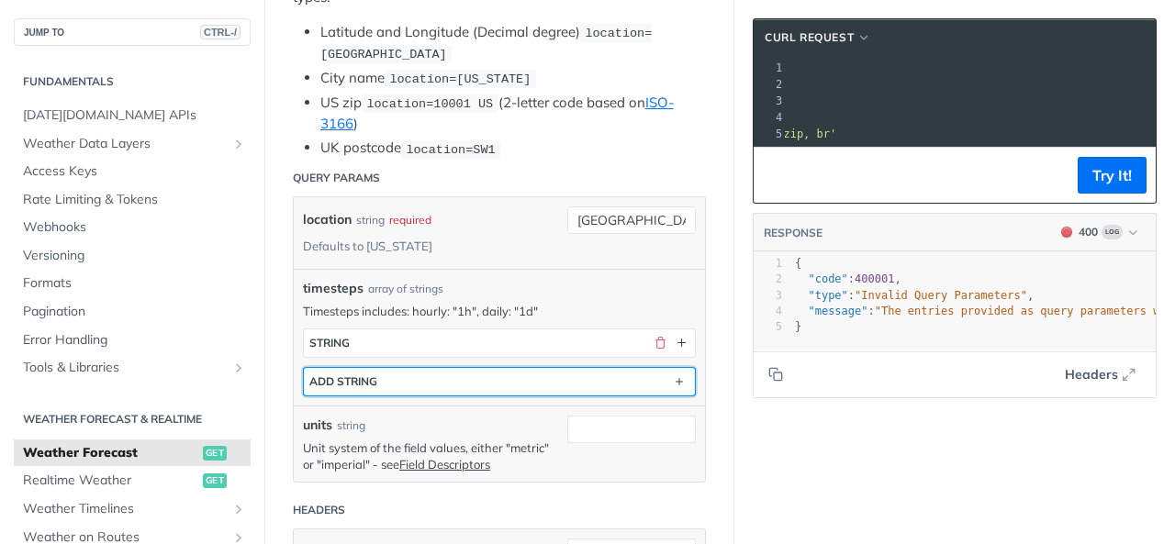
click at [395, 368] on button "ADD string" at bounding box center [499, 382] width 391 height 28
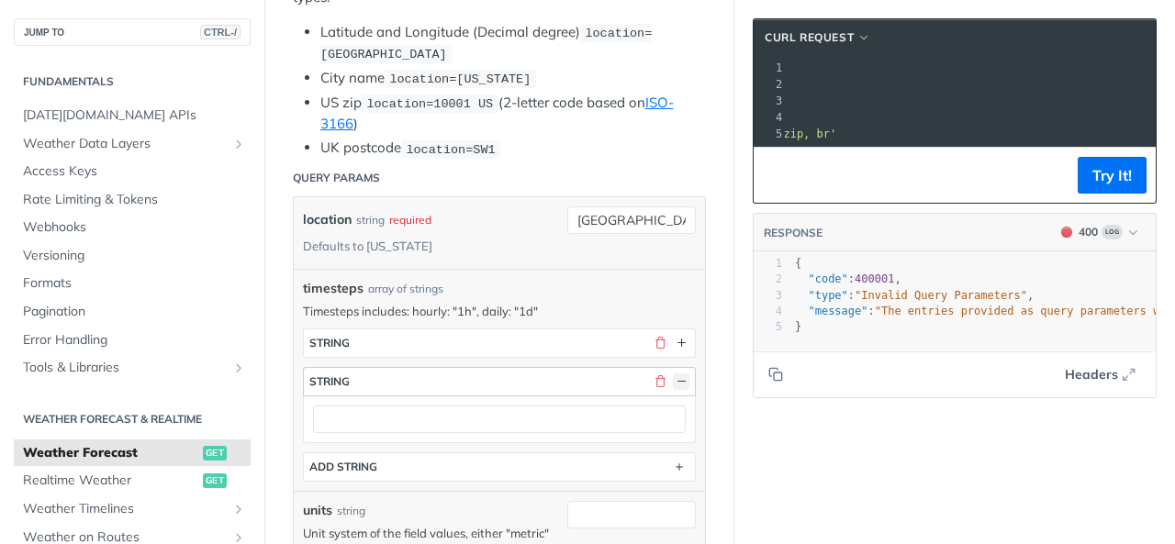
click at [673, 373] on button "button" at bounding box center [681, 381] width 17 height 17
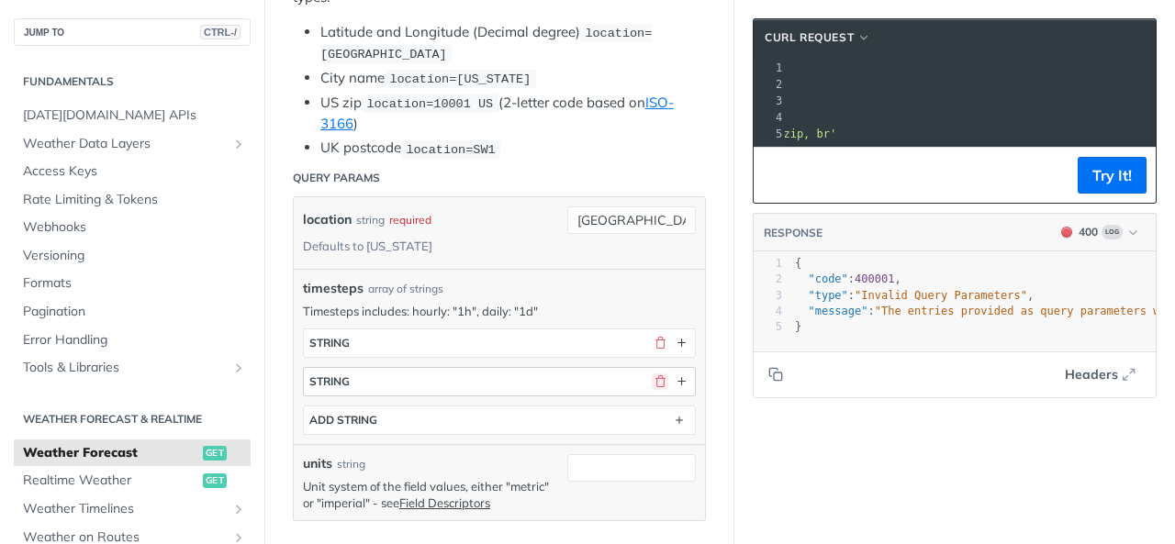
click at [652, 373] on button "button" at bounding box center [660, 381] width 17 height 17
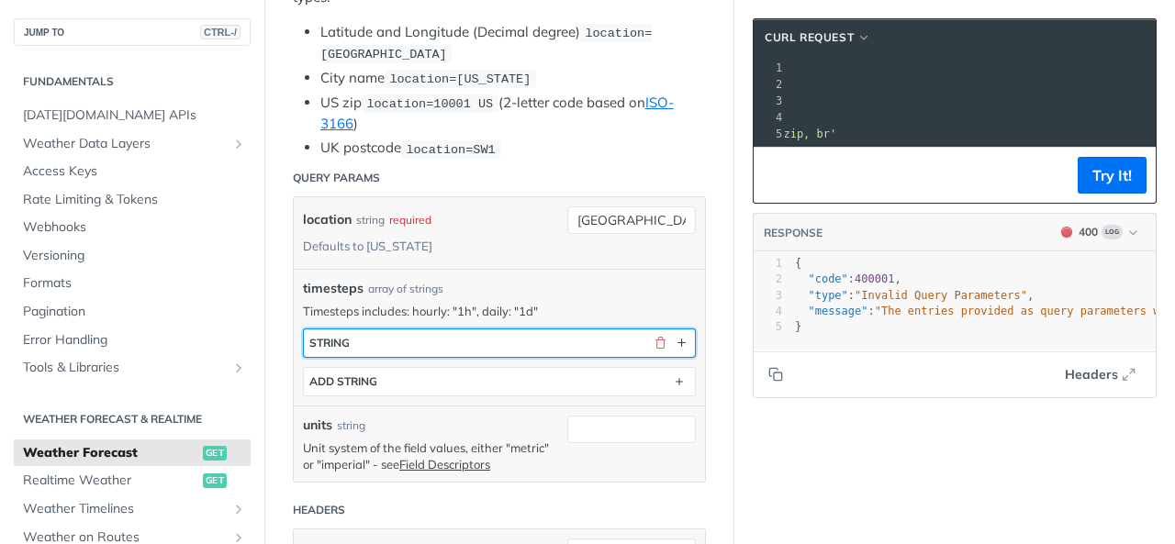
click at [647, 341] on div "button" at bounding box center [668, 343] width 42 height 17
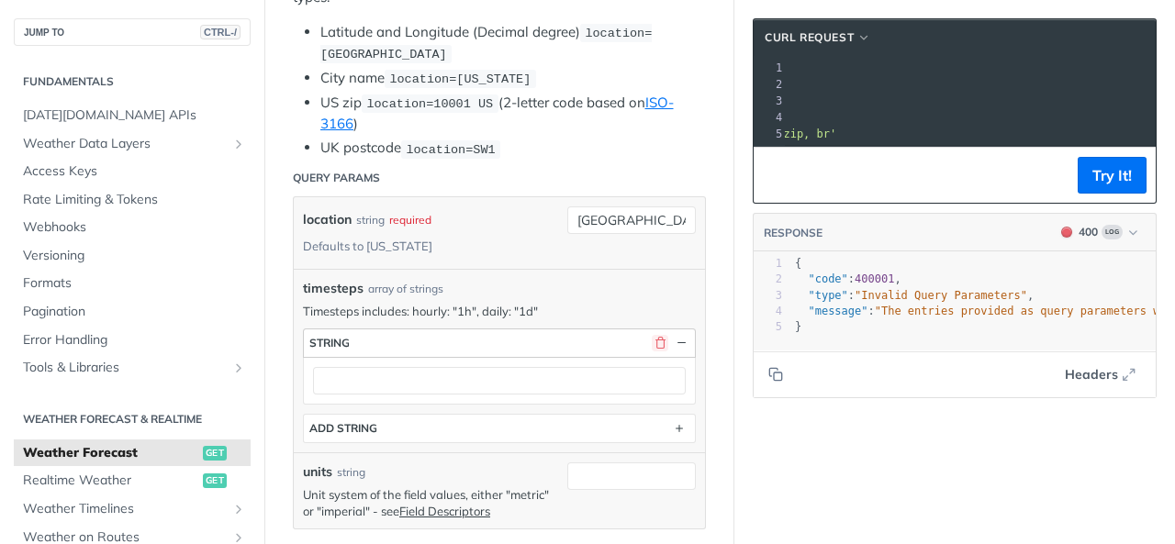
click at [652, 335] on button "button" at bounding box center [660, 343] width 17 height 17
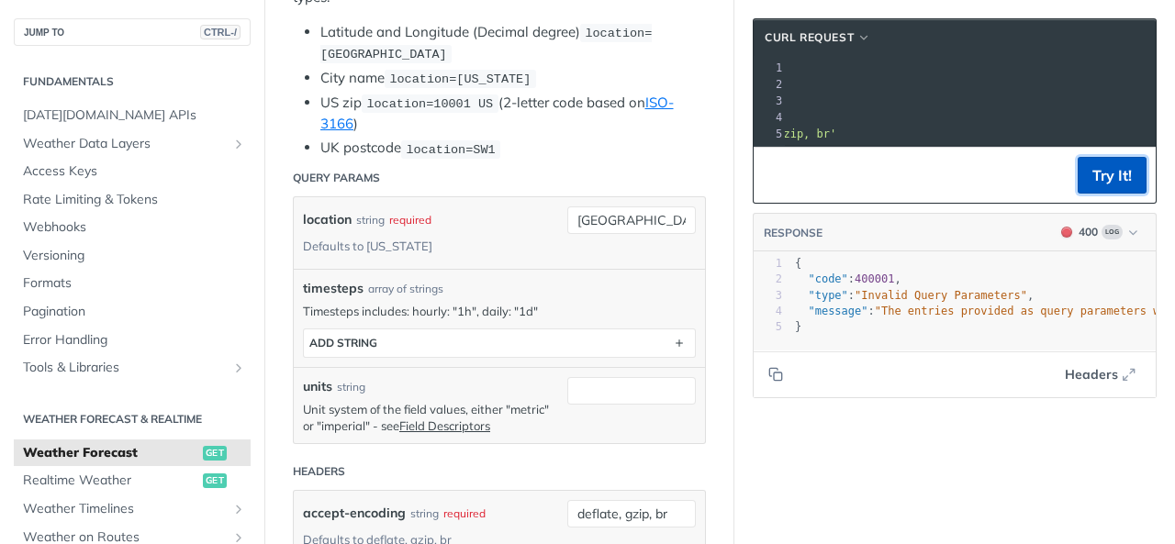
click at [1079, 188] on button "Try It!" at bounding box center [1111, 175] width 69 height 37
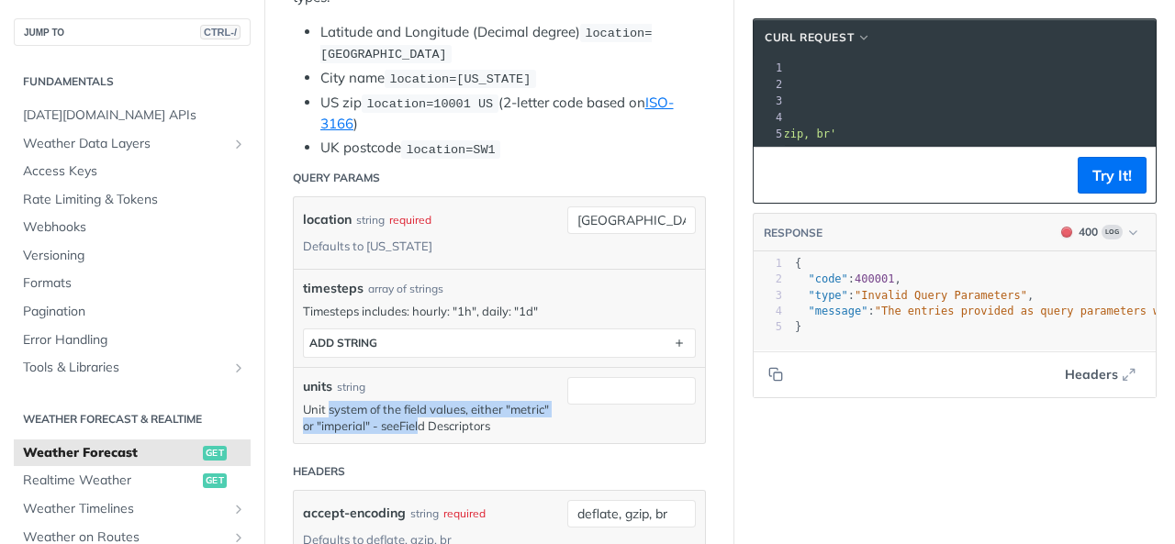
drag, startPoint x: 330, startPoint y: 396, endPoint x: 469, endPoint y: 408, distance: 139.2
click at [469, 408] on p "Unit system of the field values, either "metric" or "imperial" - see Field Desc…" at bounding box center [430, 417] width 255 height 33
click at [469, 418] on link "Field Descriptors" at bounding box center [444, 425] width 91 height 15
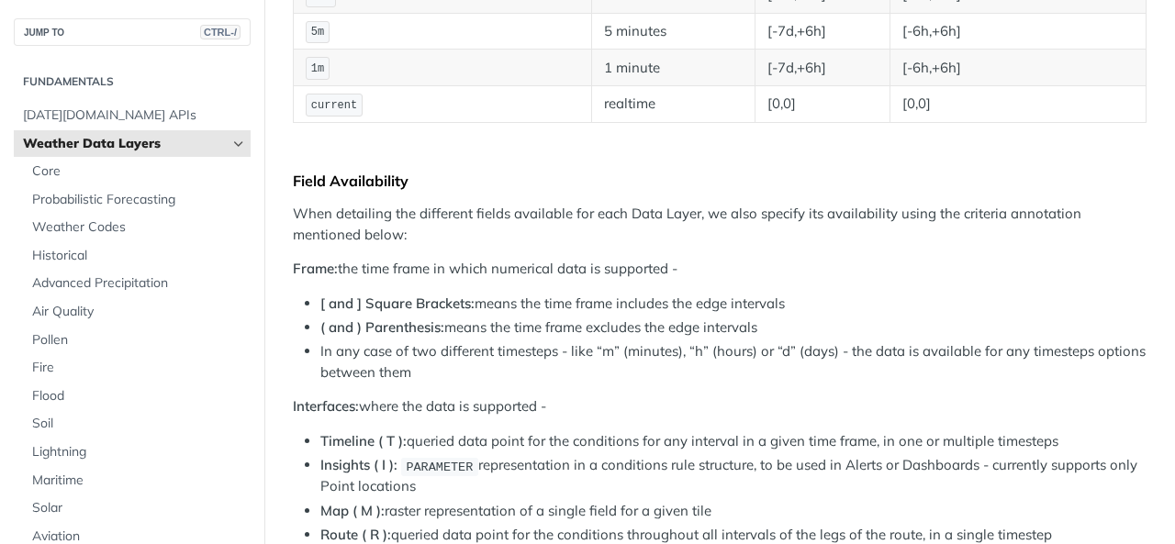
scroll to position [1870, 0]
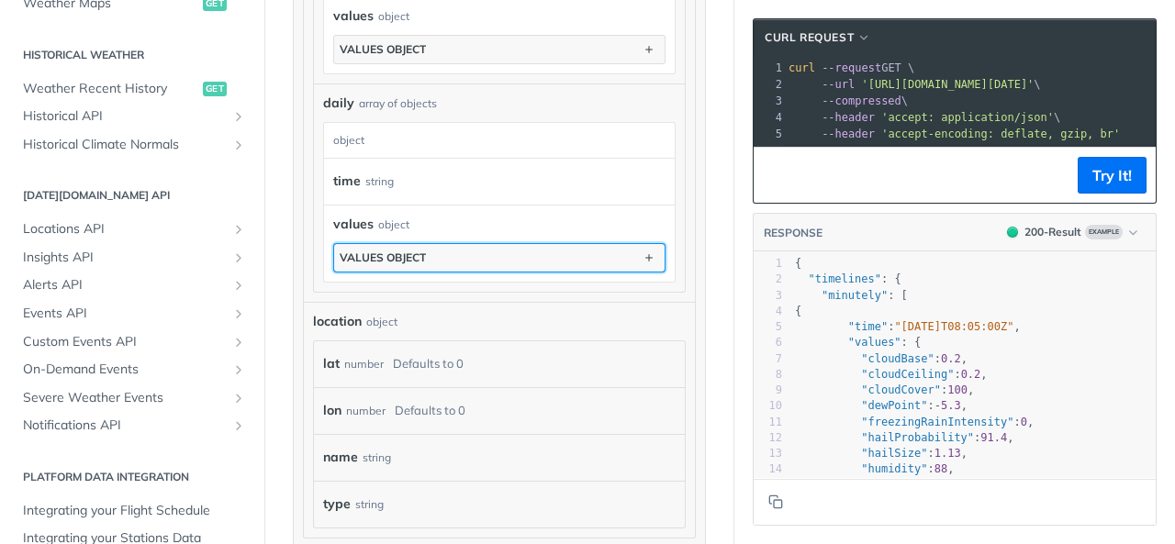
click at [369, 251] on div "values object" at bounding box center [383, 258] width 86 height 14
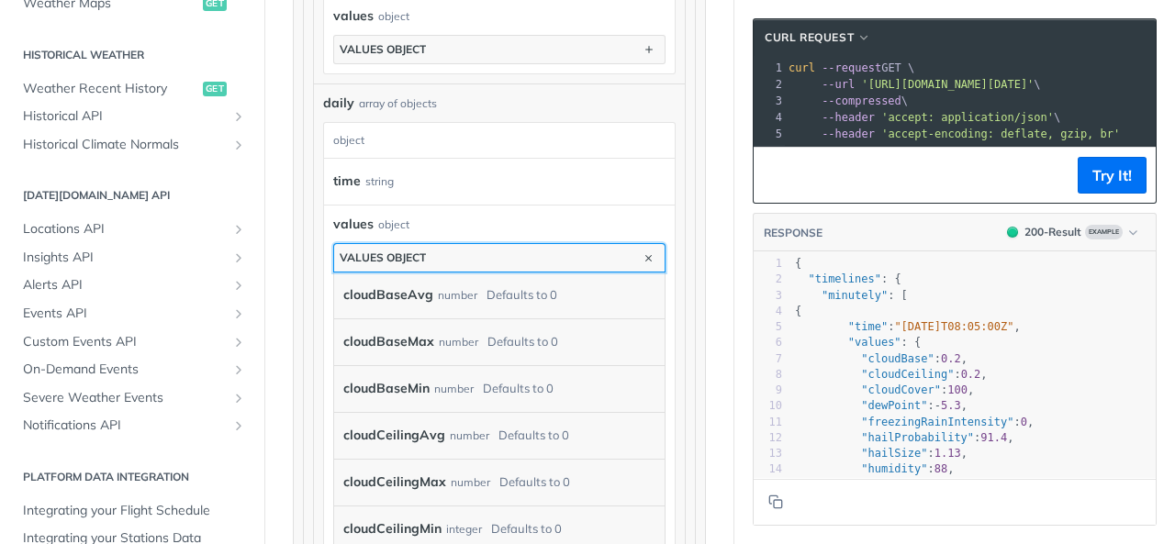
click at [369, 251] on div "values object" at bounding box center [383, 258] width 86 height 14
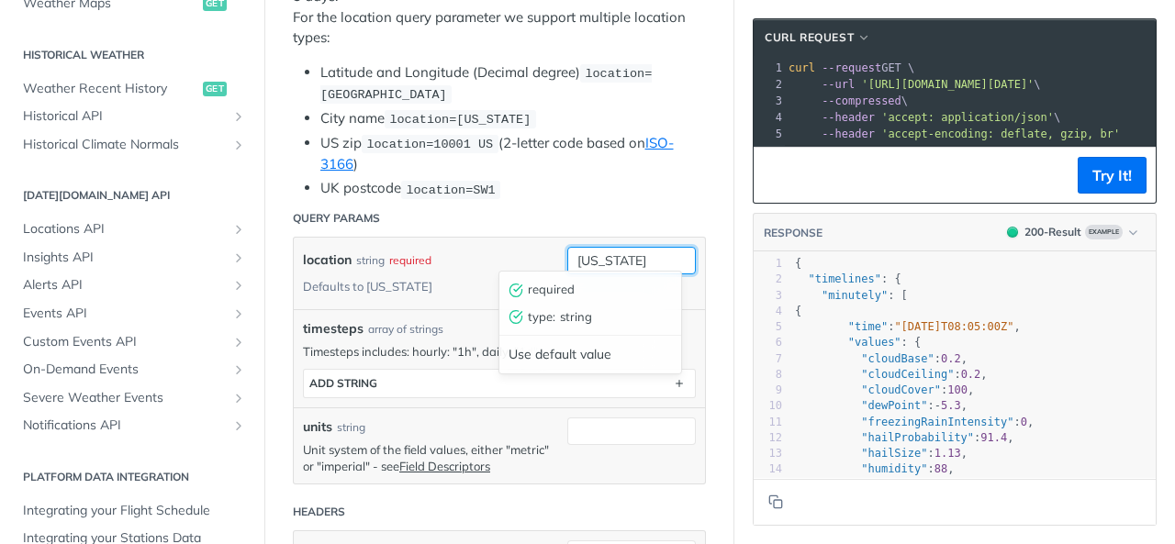
click at [578, 260] on input "[US_STATE]" at bounding box center [631, 261] width 128 height 28
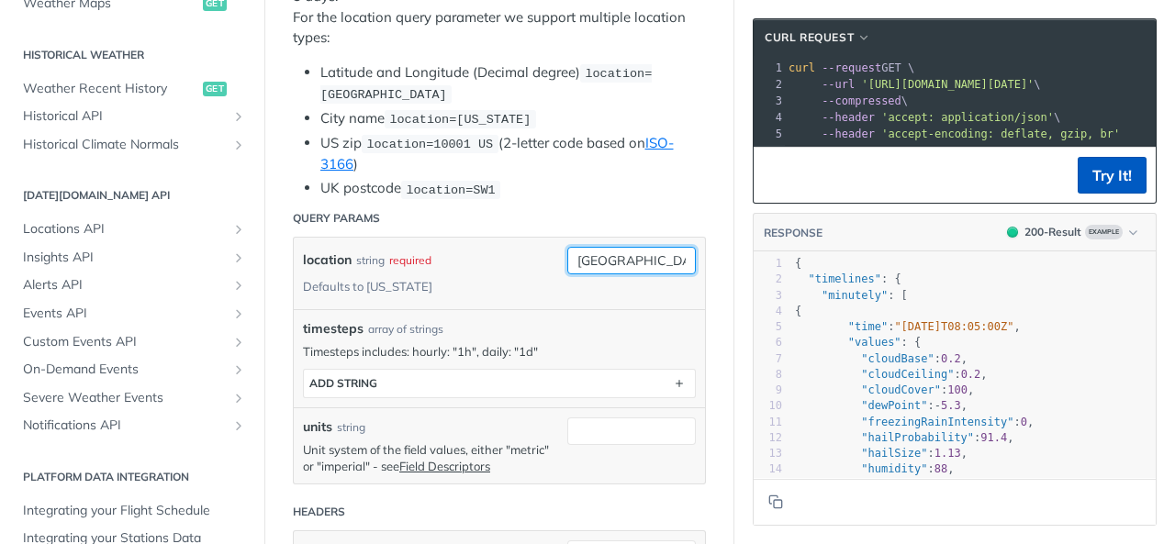
type input "[GEOGRAPHIC_DATA]"
click at [1103, 194] on button "Try It!" at bounding box center [1111, 175] width 69 height 37
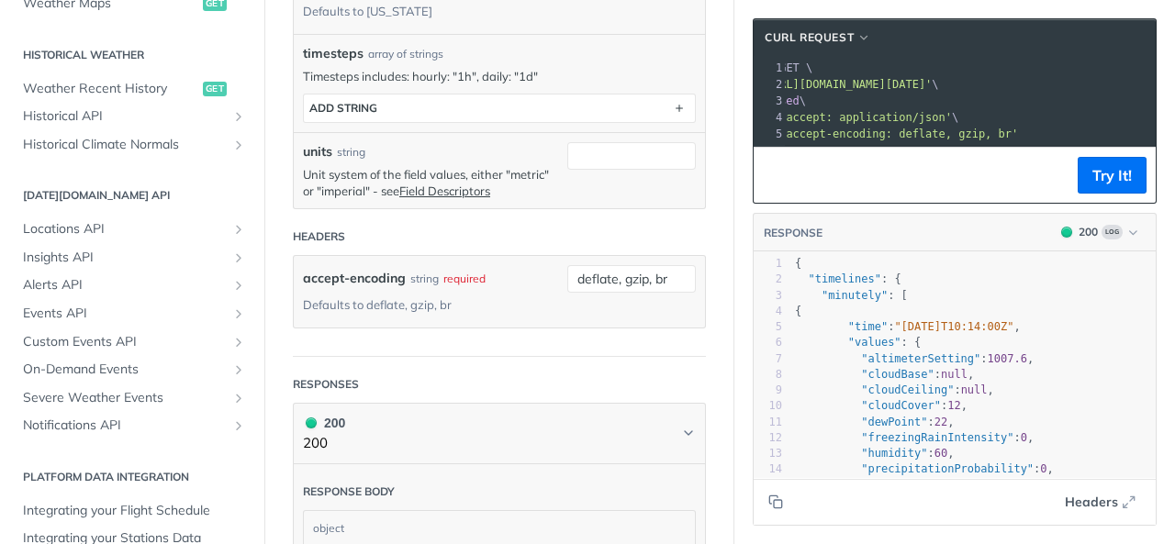
scroll to position [642, 0]
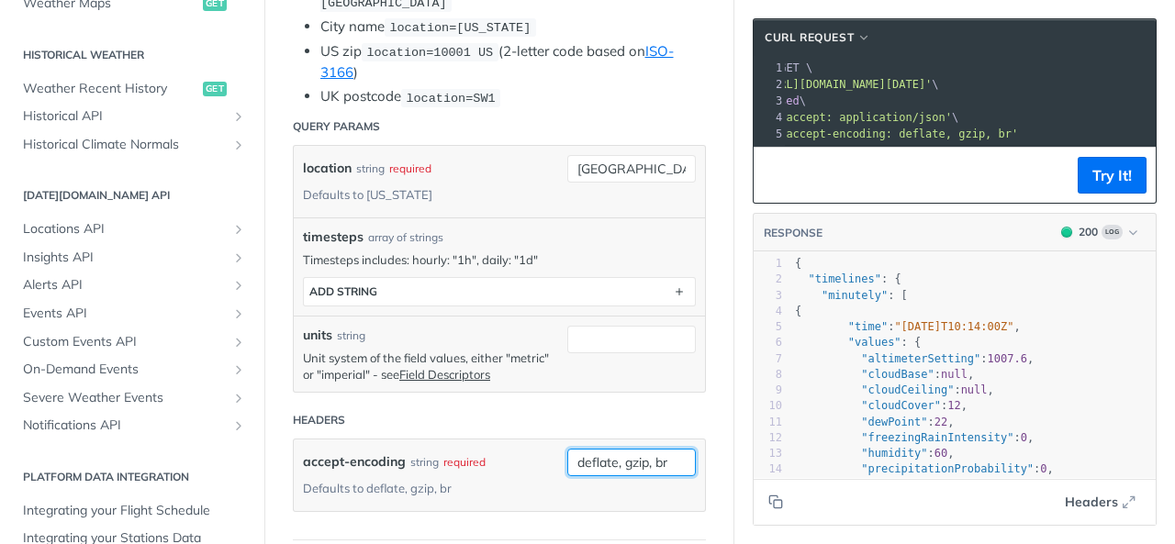
click at [617, 449] on input "deflate, gzip, br" at bounding box center [631, 463] width 128 height 28
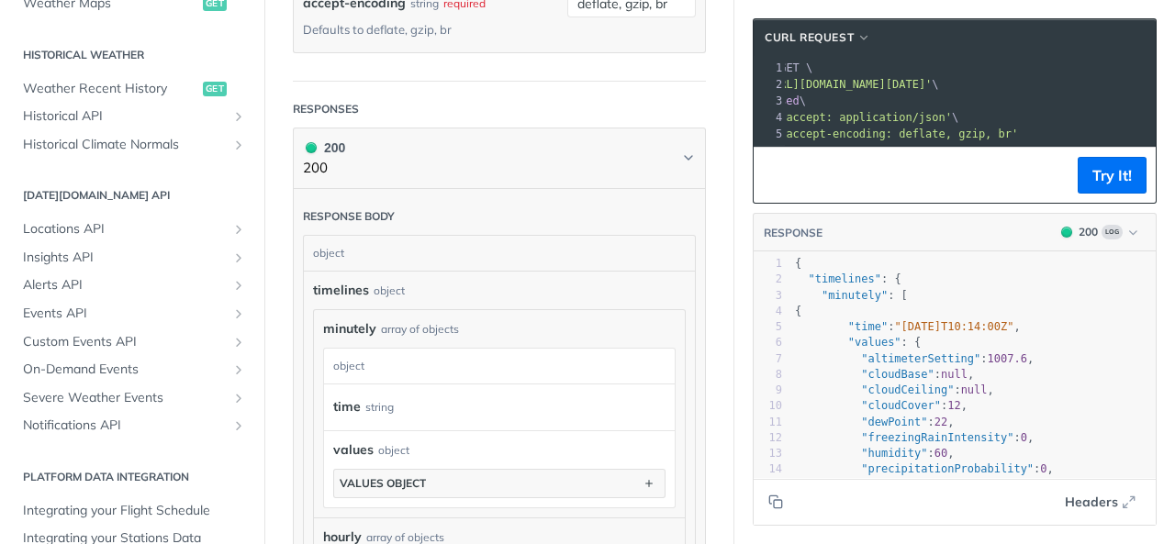
scroll to position [826, 0]
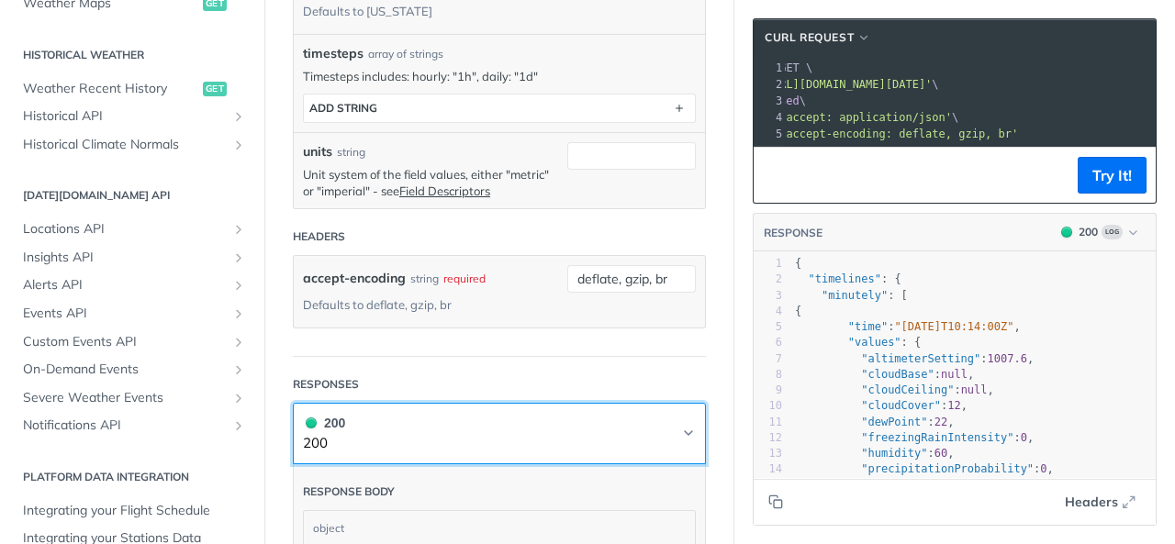
click at [681, 426] on icon "Chevron" at bounding box center [688, 433] width 15 height 15
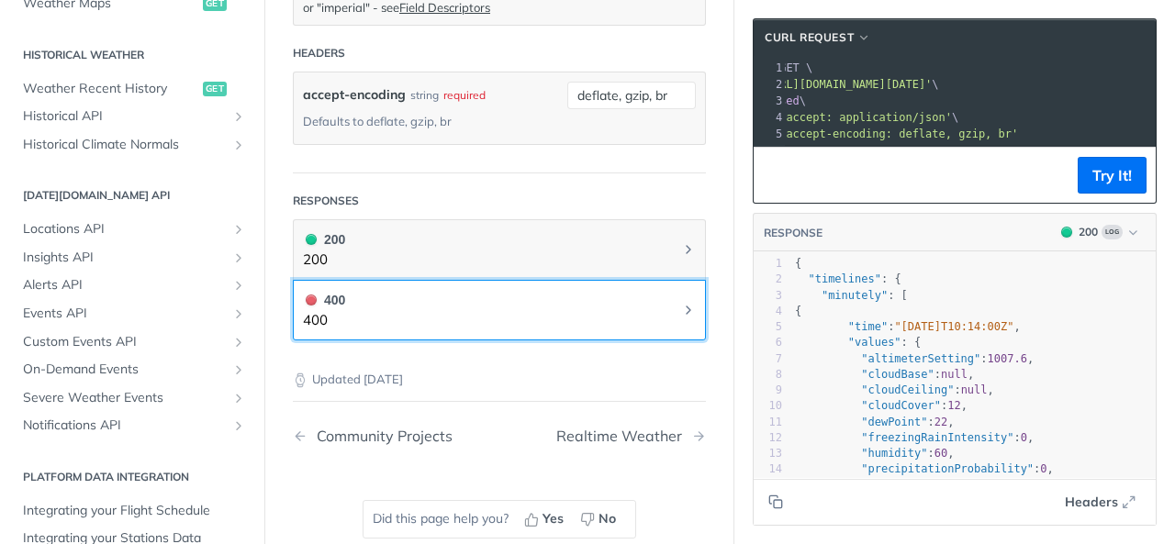
click at [667, 309] on button "400 400" at bounding box center [499, 310] width 393 height 41
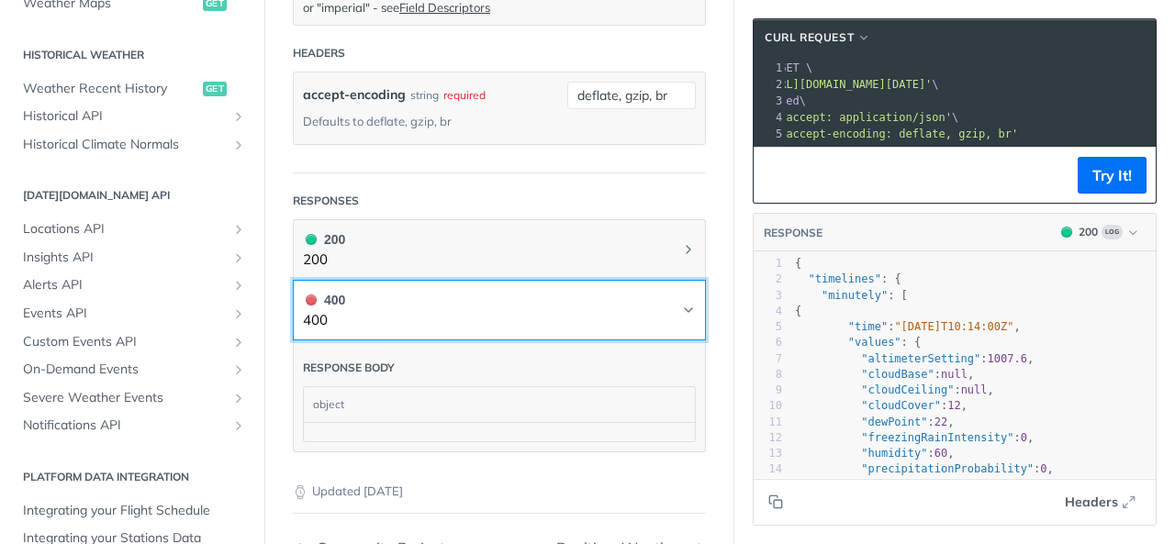
click at [667, 309] on button "400 400" at bounding box center [499, 310] width 393 height 41
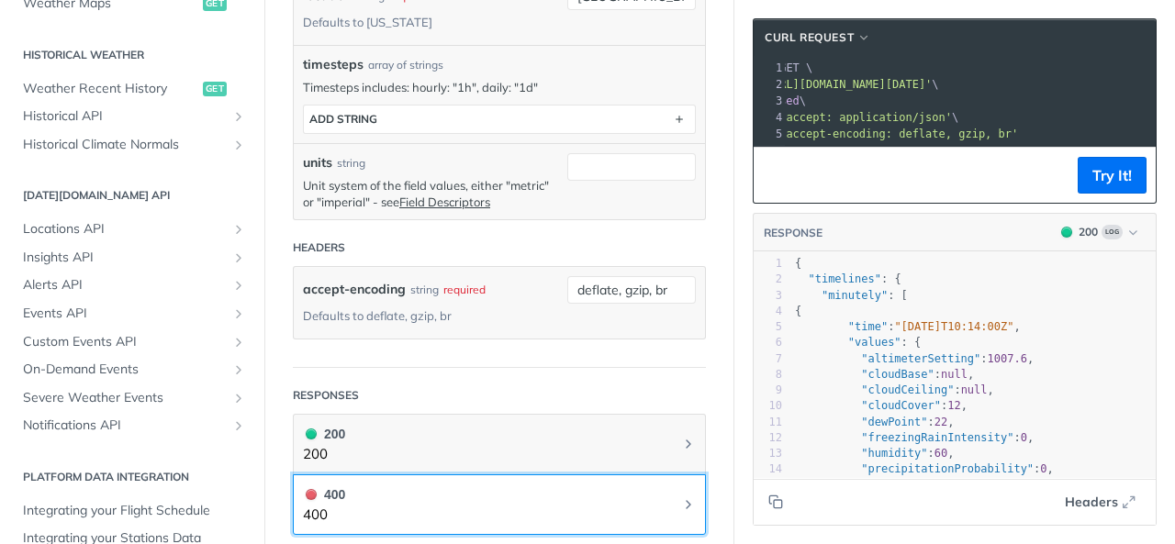
scroll to position [918, 0]
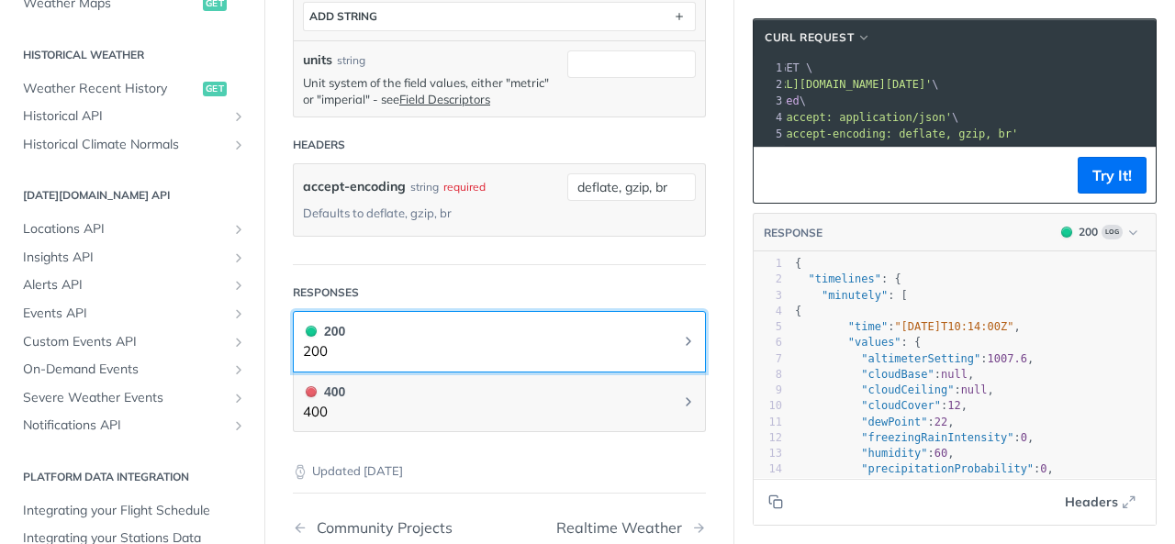
click at [681, 334] on icon "Chevron" at bounding box center [688, 341] width 15 height 15
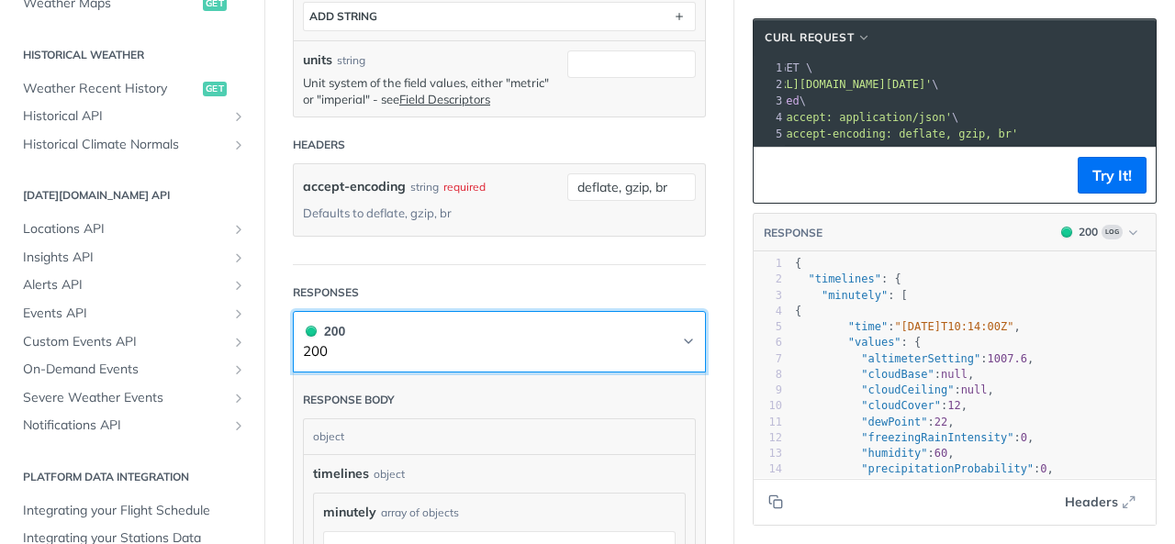
click at [681, 334] on icon "Chevron" at bounding box center [688, 341] width 15 height 15
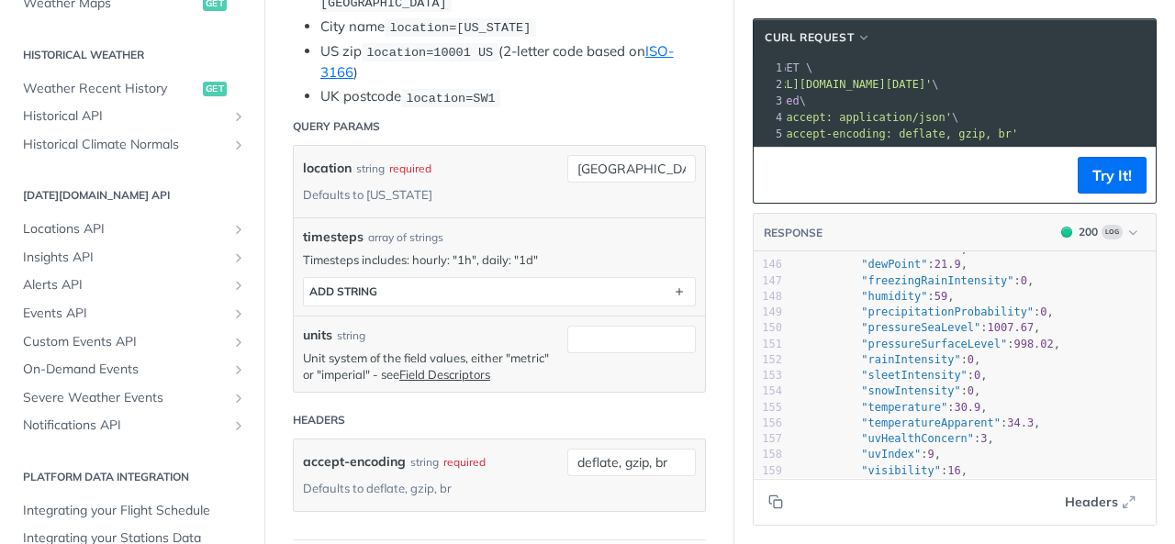
scroll to position [2412, 0]
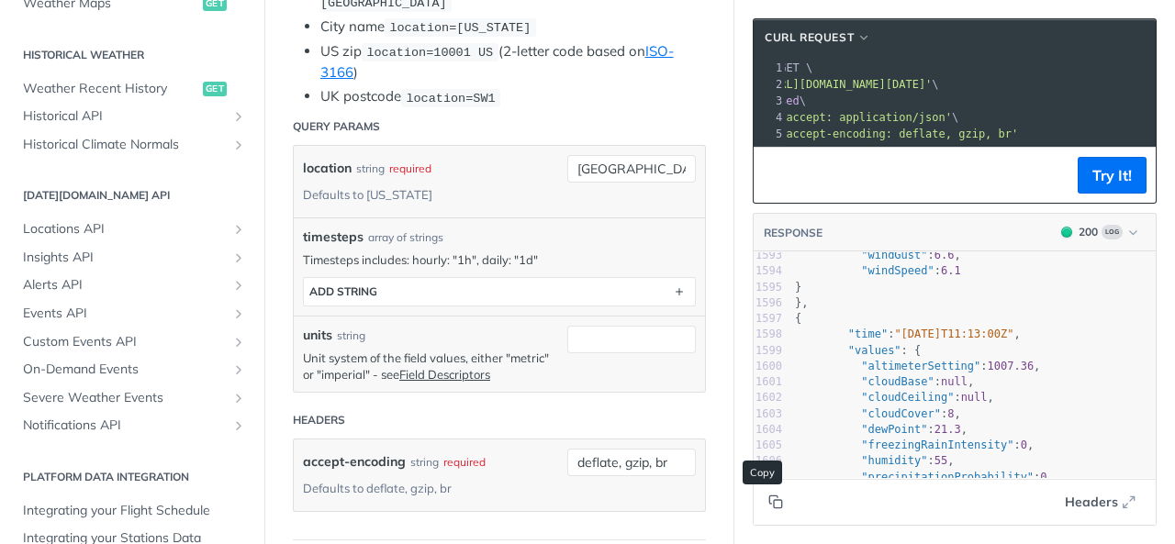
click at [768, 499] on icon "Copy to clipboard" at bounding box center [775, 502] width 15 height 15
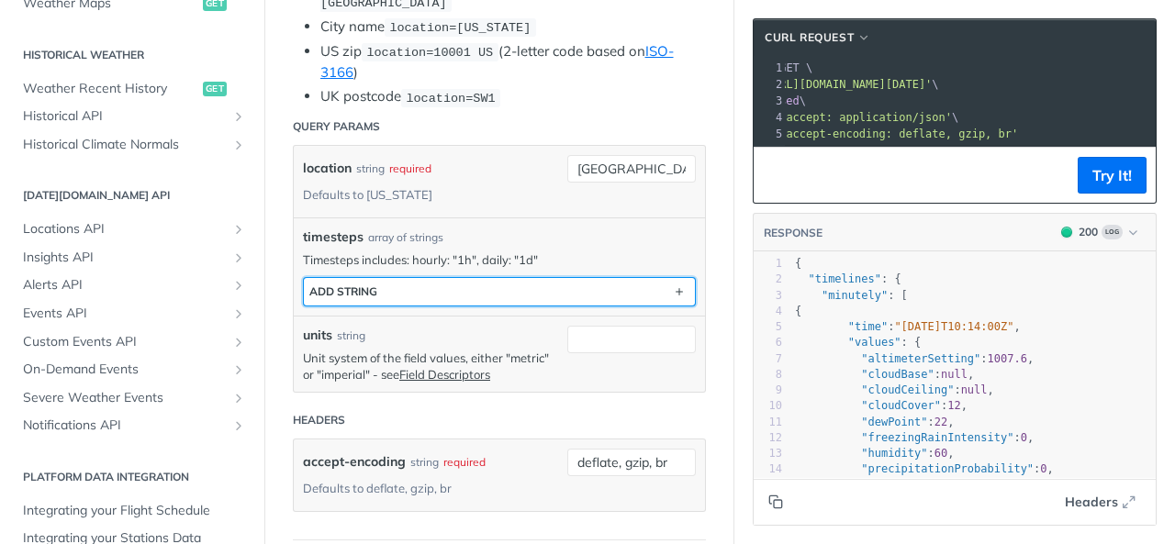
click at [358, 289] on div "ADD string" at bounding box center [343, 291] width 68 height 14
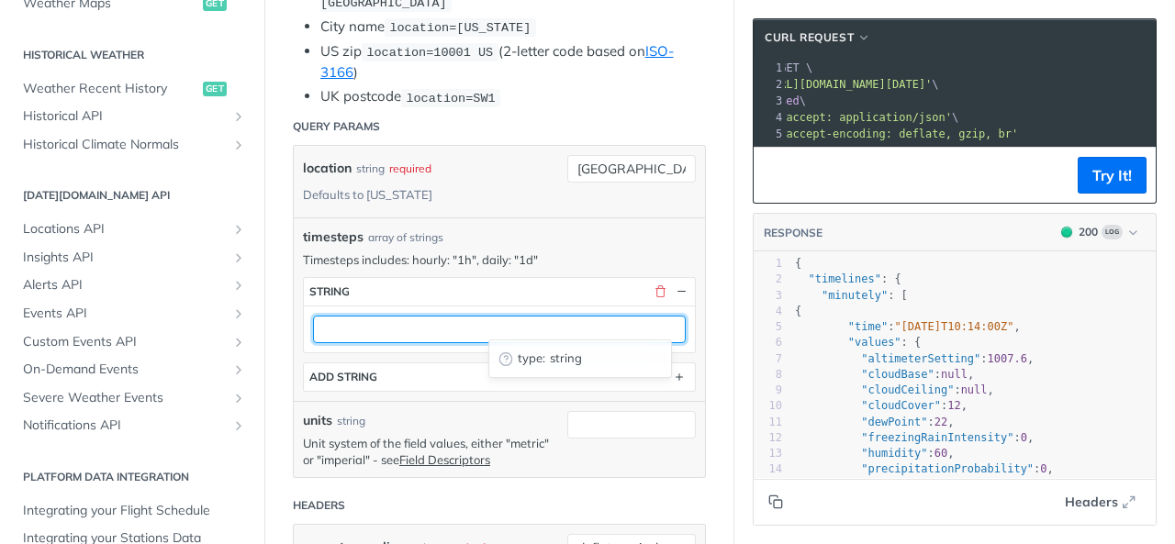
click at [350, 320] on input "text" at bounding box center [499, 330] width 373 height 28
type input "1d"
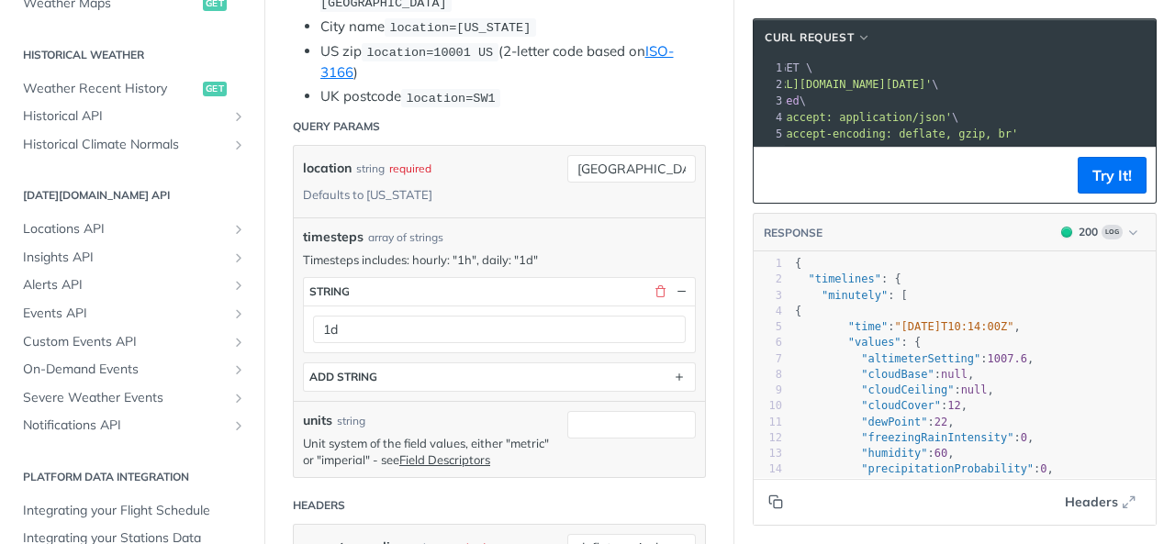
click at [598, 268] on div "timesteps string 1d ADD string" at bounding box center [499, 330] width 393 height 124
click at [1109, 181] on button "Try It!" at bounding box center [1111, 175] width 69 height 37
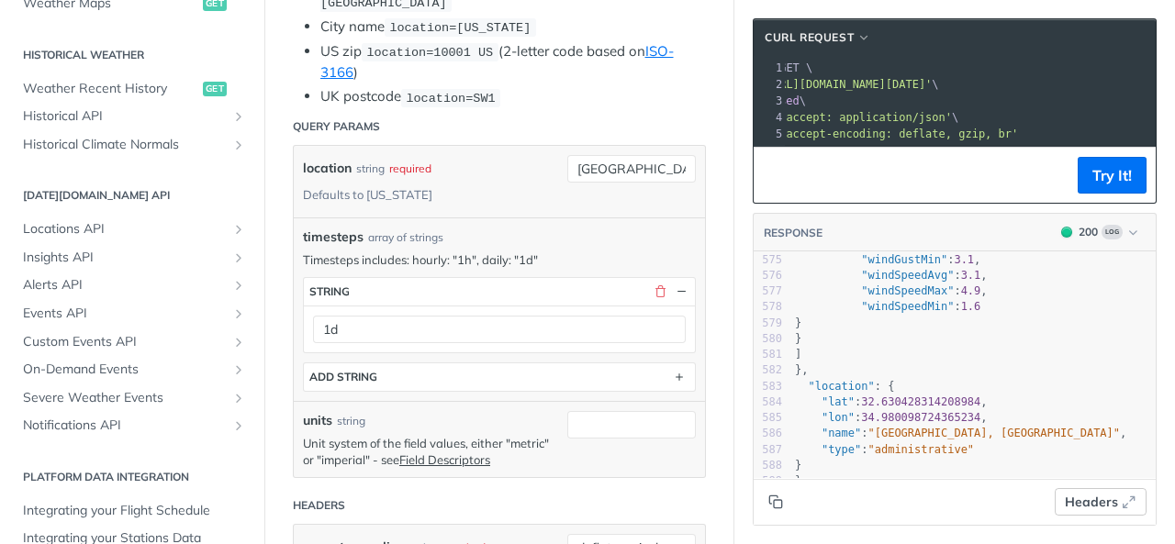
click at [1121, 502] on icon "button" at bounding box center [1128, 502] width 15 height 15
click at [1120, 337] on main "JUMP TO CTRL-/ Fundamentals [DATE][DOMAIN_NAME] APIs Weather Data Layers Core P…" at bounding box center [587, 255] width 1175 height 1599
